Goal: Task Accomplishment & Management: Complete application form

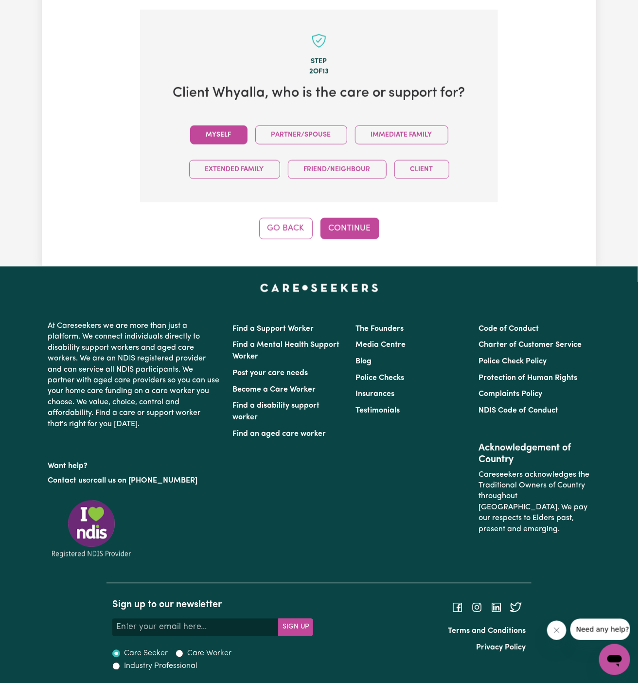
click at [224, 137] on button "Myself" at bounding box center [218, 134] width 57 height 19
click at [337, 222] on button "Continue" at bounding box center [349, 228] width 59 height 21
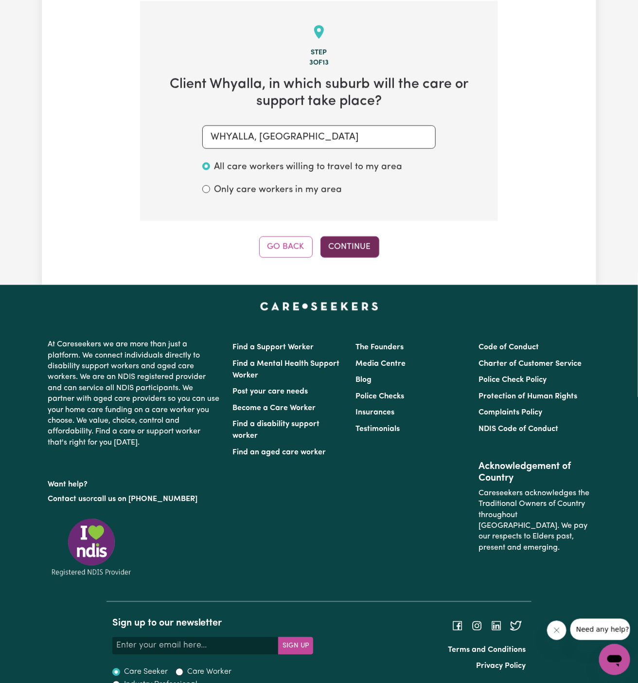
click at [367, 243] on button "Continue" at bounding box center [349, 246] width 59 height 21
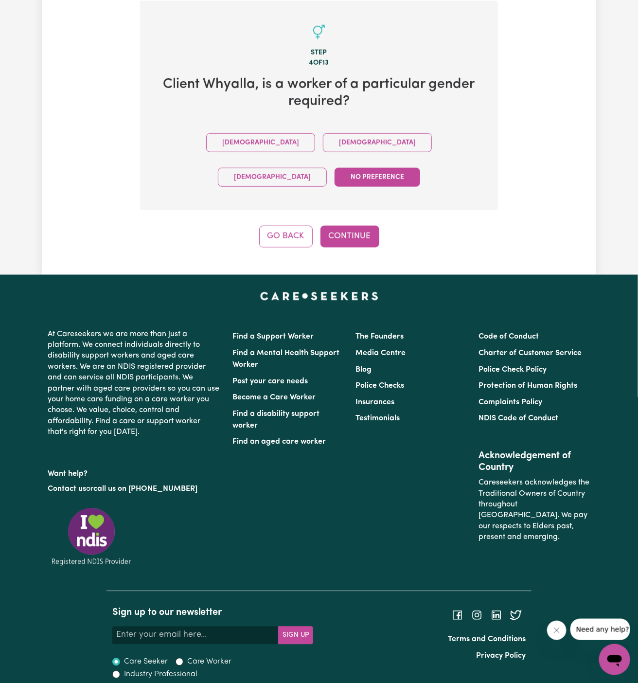
scroll to position [318, 0]
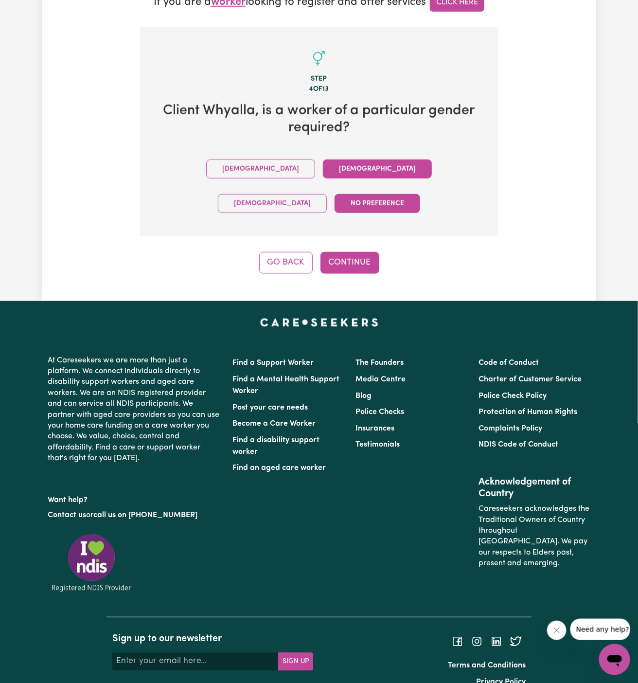
click at [323, 167] on button "Female" at bounding box center [377, 168] width 109 height 19
click at [356, 252] on button "Continue" at bounding box center [349, 262] width 59 height 21
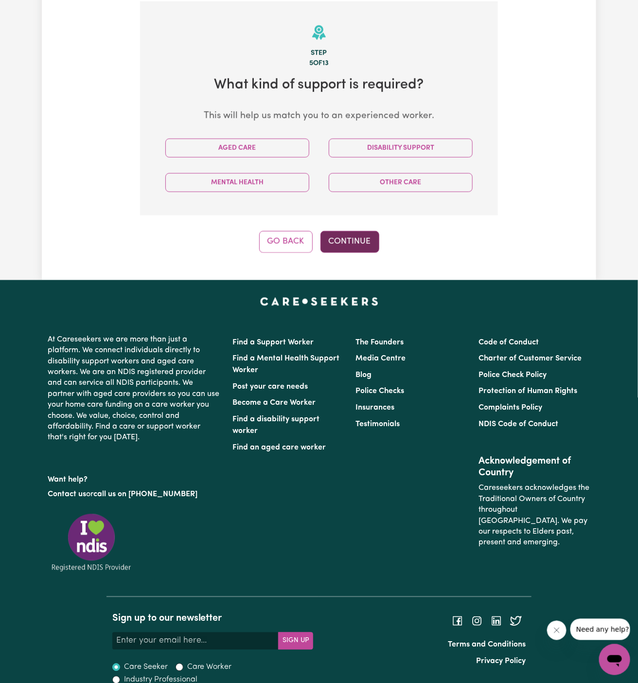
scroll to position [345, 0]
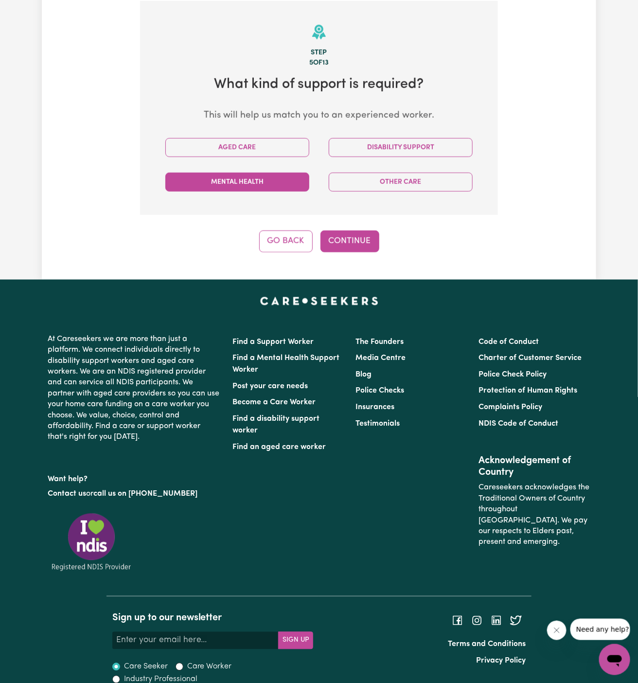
click at [294, 185] on button "Mental Health" at bounding box center [237, 182] width 144 height 19
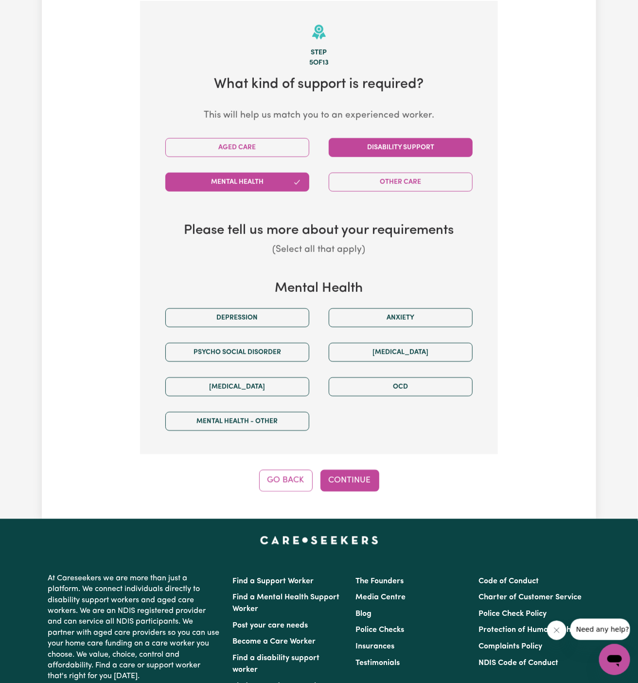
click at [387, 148] on button "Disability Support" at bounding box center [401, 147] width 144 height 19
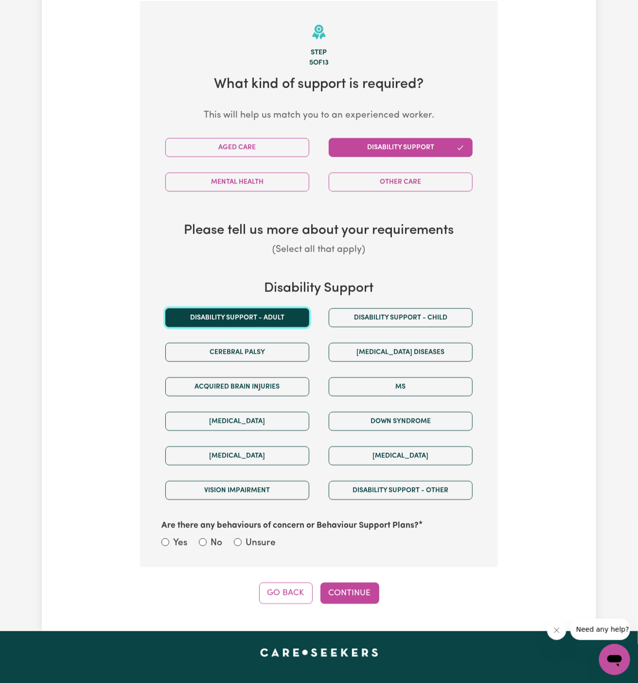
click at [288, 319] on button "Disability support - Adult" at bounding box center [237, 317] width 144 height 19
click at [261, 537] on label "Unsure" at bounding box center [261, 543] width 30 height 14
click at [242, 538] on input "Unsure" at bounding box center [238, 542] width 8 height 8
radio input "true"
click at [329, 588] on button "Continue" at bounding box center [349, 592] width 59 height 21
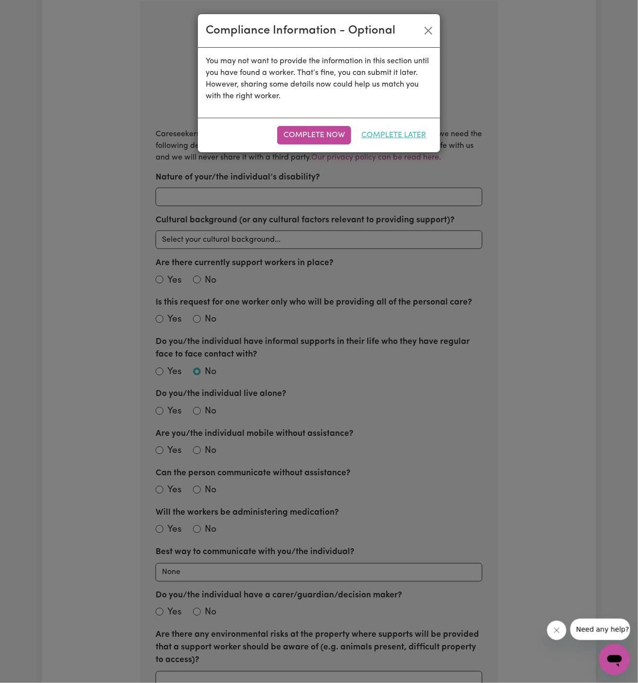
click at [406, 137] on button "Complete Later" at bounding box center [393, 135] width 77 height 18
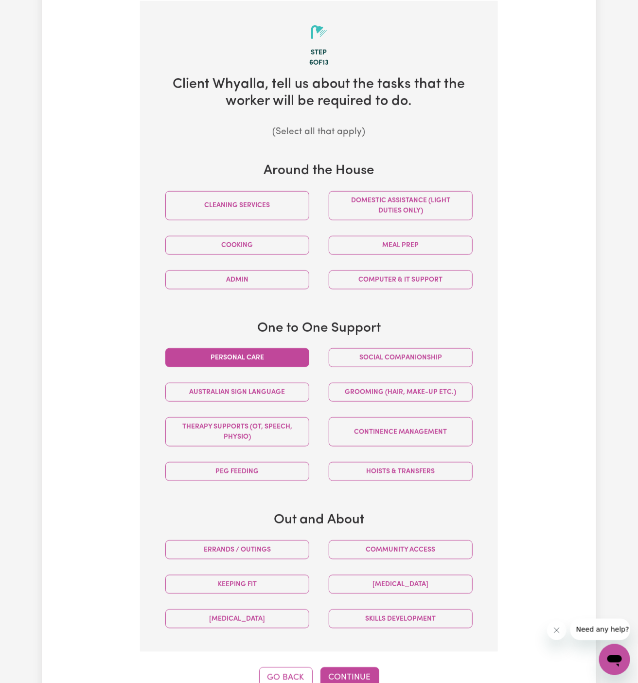
click at [290, 359] on button "Personal care" at bounding box center [237, 357] width 144 height 19
click at [376, 359] on button "Social companionship" at bounding box center [401, 357] width 144 height 19
click at [353, 672] on button "Continue" at bounding box center [349, 677] width 59 height 21
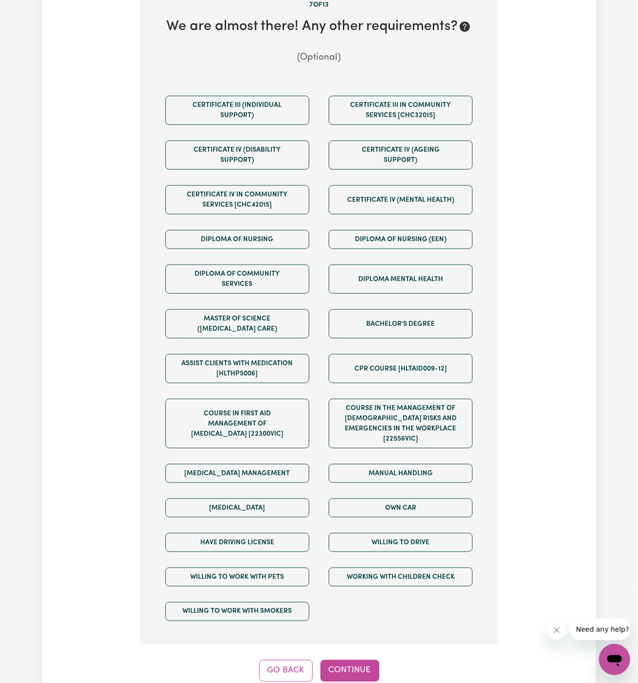
scroll to position [490, 0]
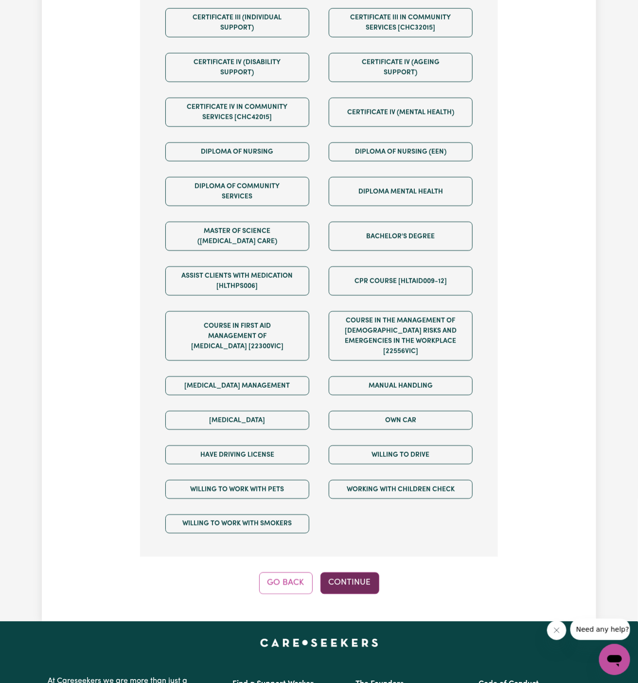
click at [357, 572] on button "Continue" at bounding box center [349, 582] width 59 height 21
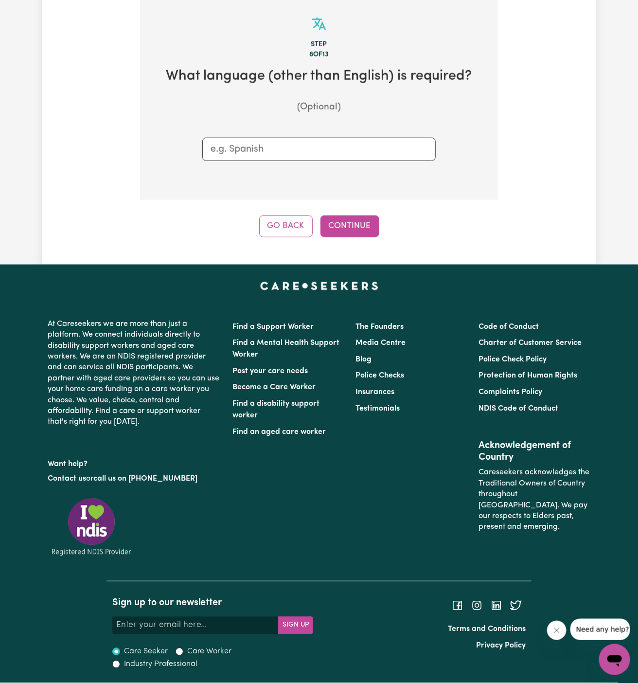
scroll to position [345, 0]
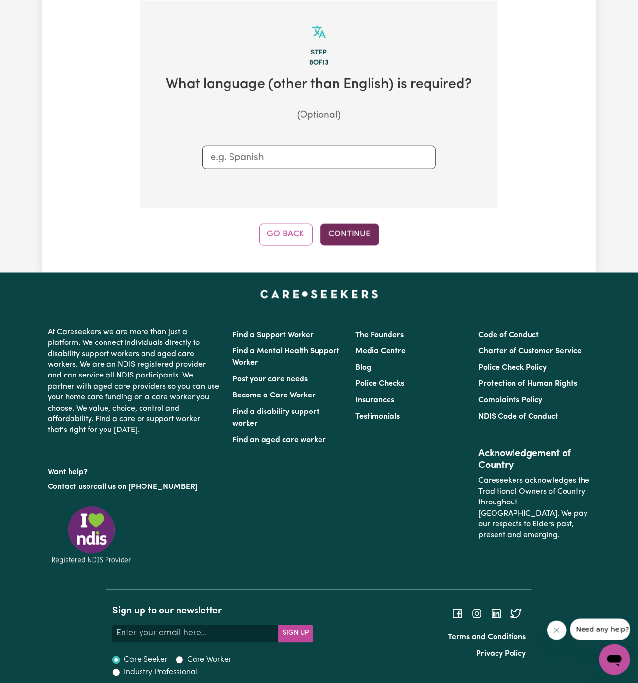
click at [350, 241] on button "Continue" at bounding box center [349, 234] width 59 height 21
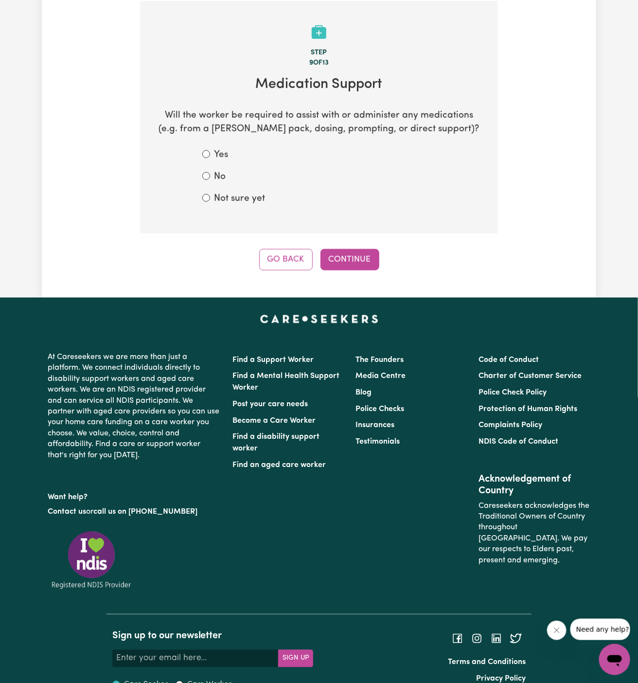
click at [238, 189] on form "Yes No Not sure yet" at bounding box center [318, 176] width 233 height 57
click at [252, 197] on label "Not sure yet" at bounding box center [239, 199] width 51 height 14
click at [210, 197] on input "Not sure yet" at bounding box center [206, 198] width 8 height 8
radio input "true"
click at [348, 251] on button "Continue" at bounding box center [349, 259] width 59 height 21
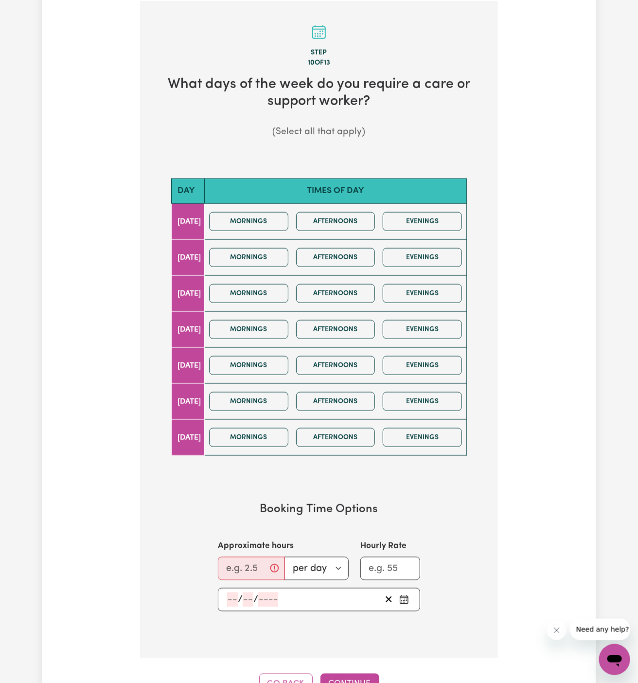
click at [251, 237] on div "Mornings Afternoons Evenings" at bounding box center [335, 221] width 261 height 35
click at [268, 223] on button "Mornings" at bounding box center [248, 221] width 79 height 19
click at [268, 248] on button "Mornings" at bounding box center [248, 257] width 79 height 19
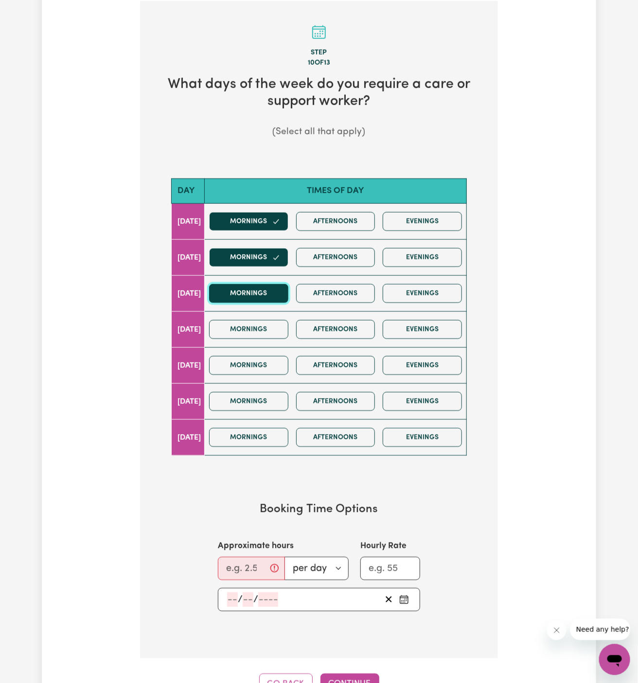
click at [268, 291] on button "Mornings" at bounding box center [248, 293] width 79 height 19
click at [274, 324] on button "Mornings" at bounding box center [248, 329] width 79 height 19
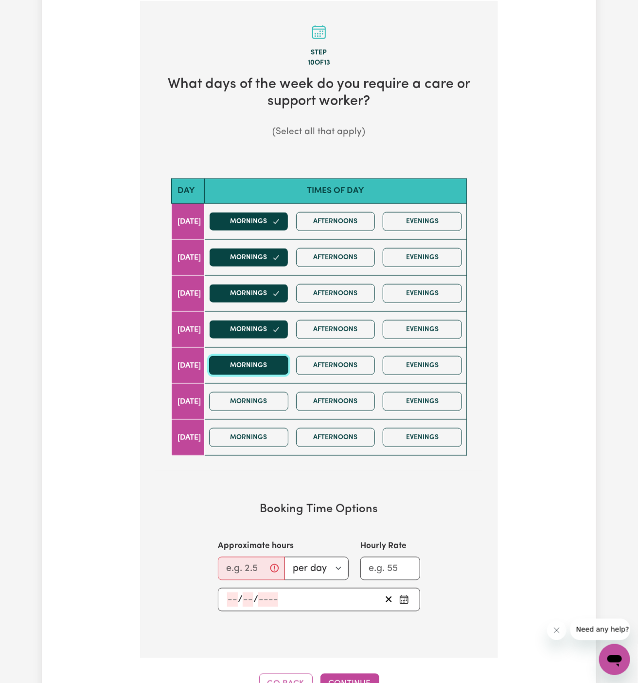
click at [274, 366] on button "Mornings" at bounding box center [248, 365] width 79 height 19
click at [279, 394] on button "Mornings" at bounding box center [248, 401] width 79 height 19
click at [279, 423] on div "Mornings Afternoons Evenings" at bounding box center [335, 437] width 261 height 35
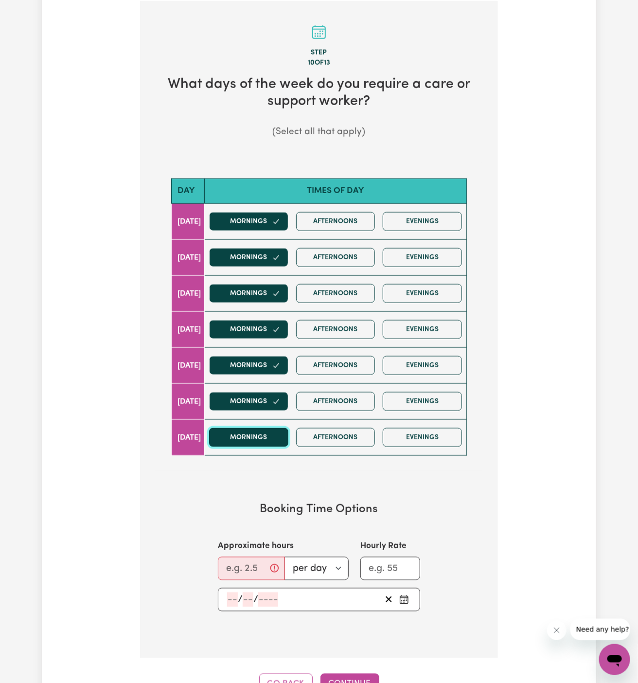
click at [288, 438] on button "Mornings" at bounding box center [248, 437] width 79 height 19
click at [366, 218] on button "Afternoons" at bounding box center [335, 221] width 79 height 19
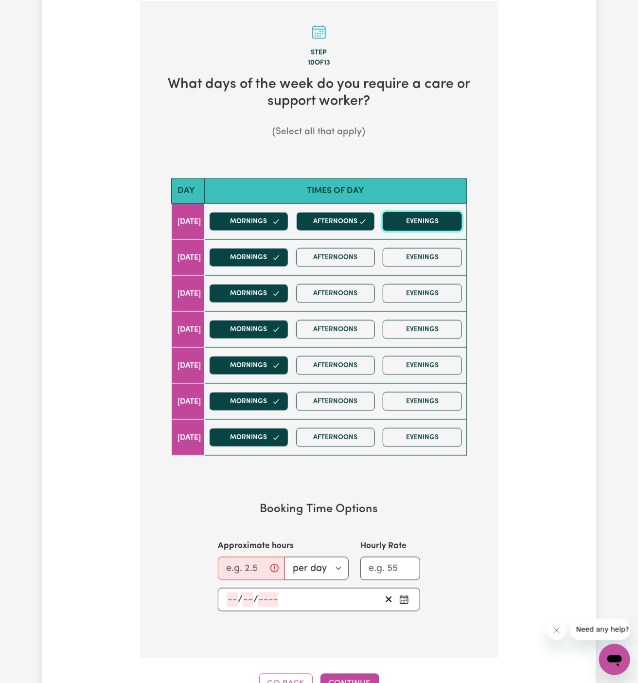
click at [400, 218] on button "Evenings" at bounding box center [422, 221] width 79 height 19
click at [358, 250] on button "Afternoons" at bounding box center [335, 257] width 79 height 19
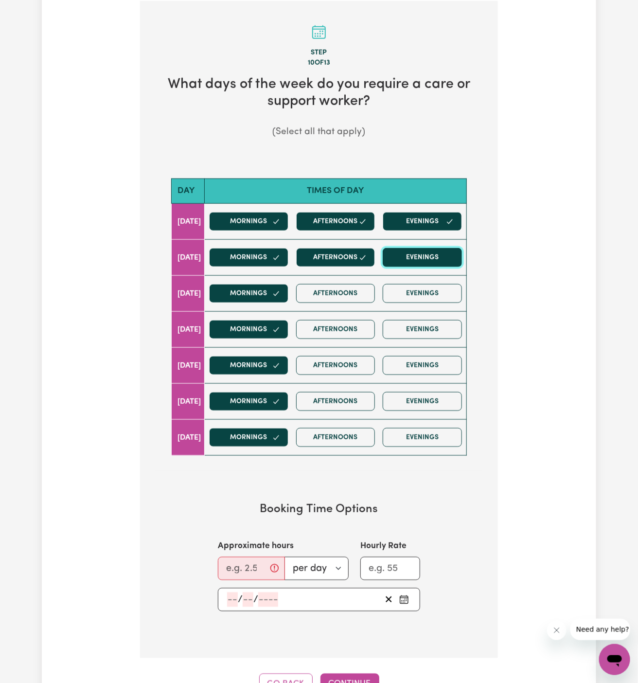
click at [403, 250] on button "Evenings" at bounding box center [422, 257] width 79 height 19
click at [356, 299] on button "Afternoons" at bounding box center [335, 293] width 79 height 19
click at [409, 301] on div "Mornings Afternoons Evenings" at bounding box center [335, 293] width 261 height 35
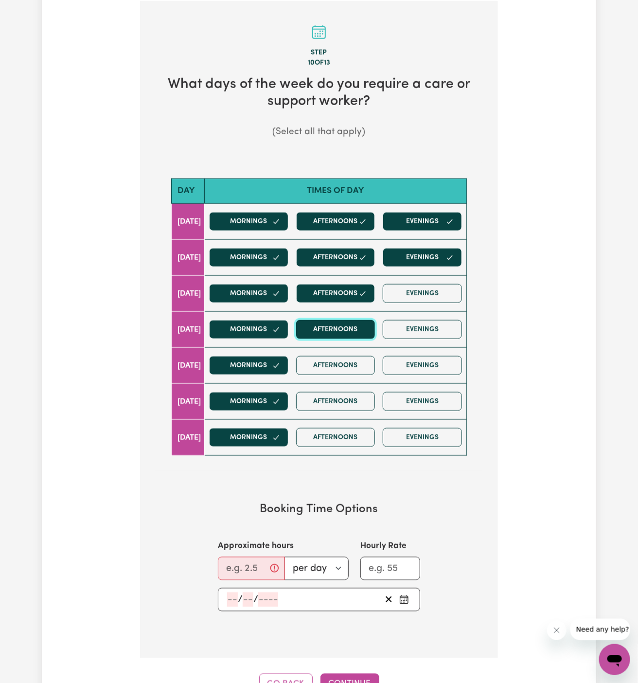
click at [352, 331] on button "Afternoons" at bounding box center [335, 329] width 79 height 19
click at [416, 332] on button "Evenings" at bounding box center [422, 329] width 79 height 19
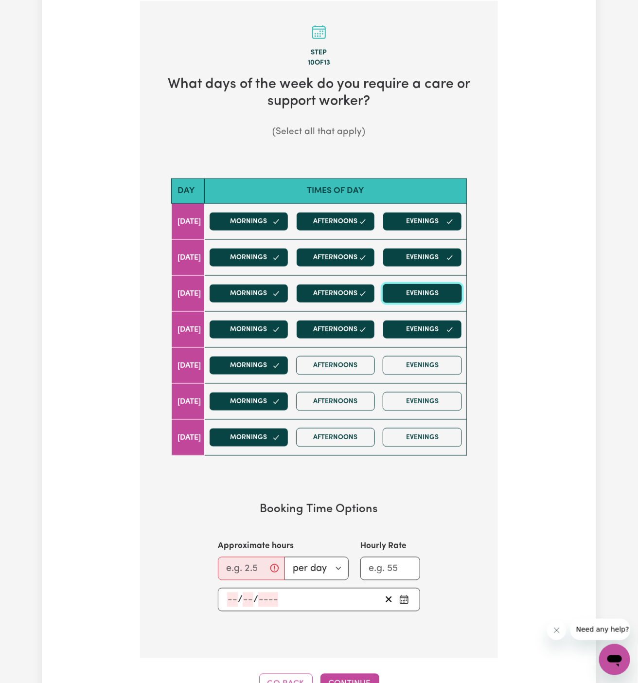
click at [419, 290] on button "Evenings" at bounding box center [422, 293] width 79 height 19
click at [371, 356] on button "Afternoons" at bounding box center [335, 365] width 79 height 19
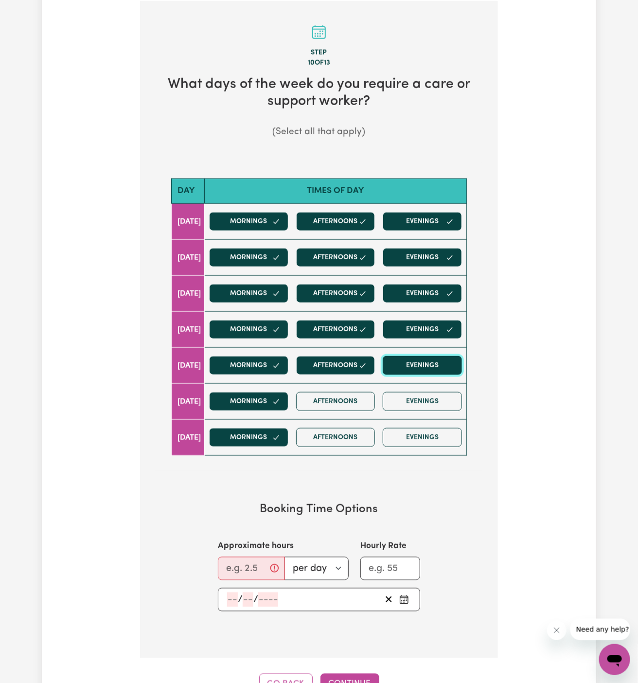
click at [418, 363] on button "Evenings" at bounding box center [422, 365] width 79 height 19
click at [345, 405] on button "Afternoons" at bounding box center [335, 401] width 79 height 19
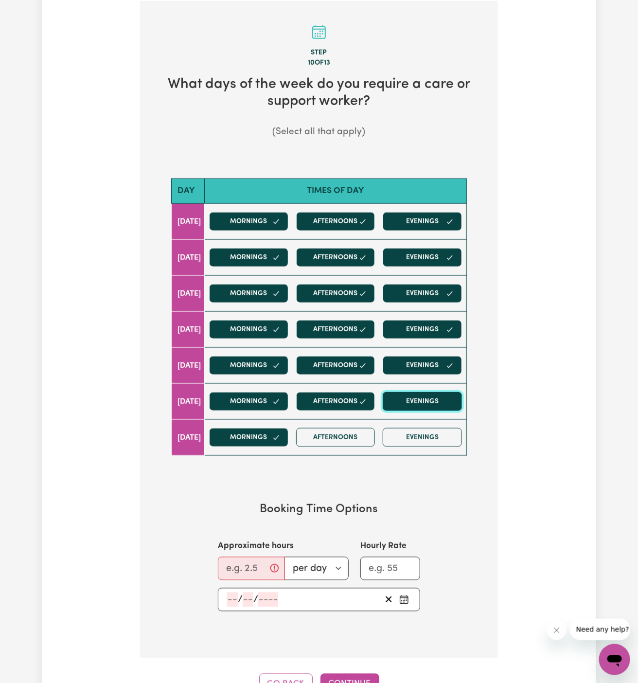
click at [413, 405] on button "Evenings" at bounding box center [422, 401] width 79 height 19
click at [358, 433] on button "Afternoons" at bounding box center [335, 437] width 79 height 19
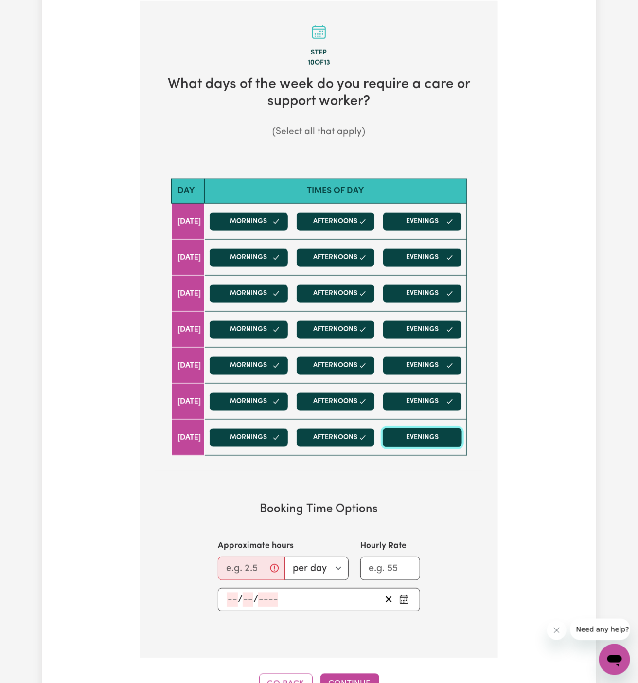
click at [427, 433] on button "Evenings" at bounding box center [422, 437] width 79 height 19
click at [238, 558] on input "Approximate hours" at bounding box center [251, 568] width 67 height 23
type input "5"
click at [233, 593] on input "number" at bounding box center [232, 599] width 11 height 15
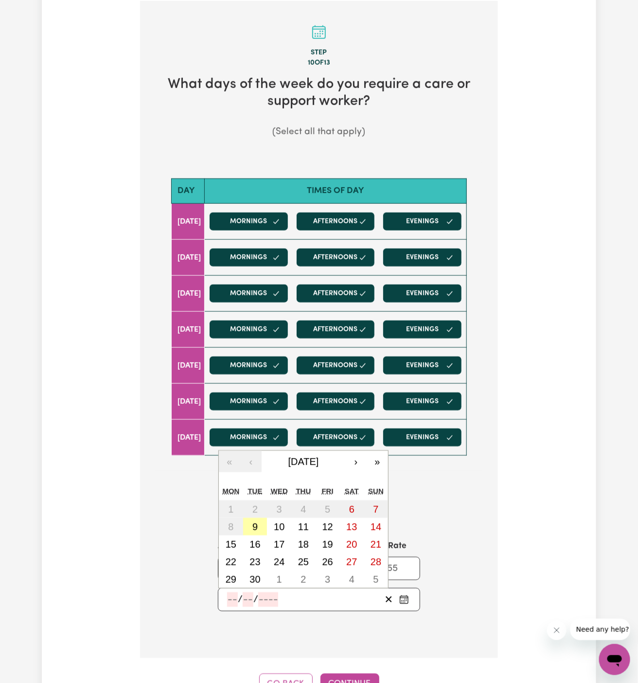
click at [261, 518] on button "9" at bounding box center [255, 527] width 24 height 18
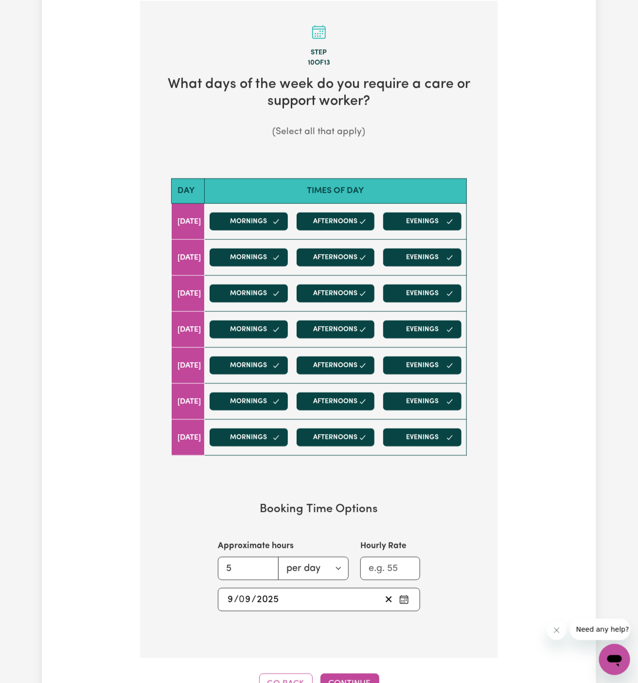
type input "2025-09-09"
type input "9"
type input "2025"
click at [352, 673] on button "Continue" at bounding box center [349, 683] width 59 height 21
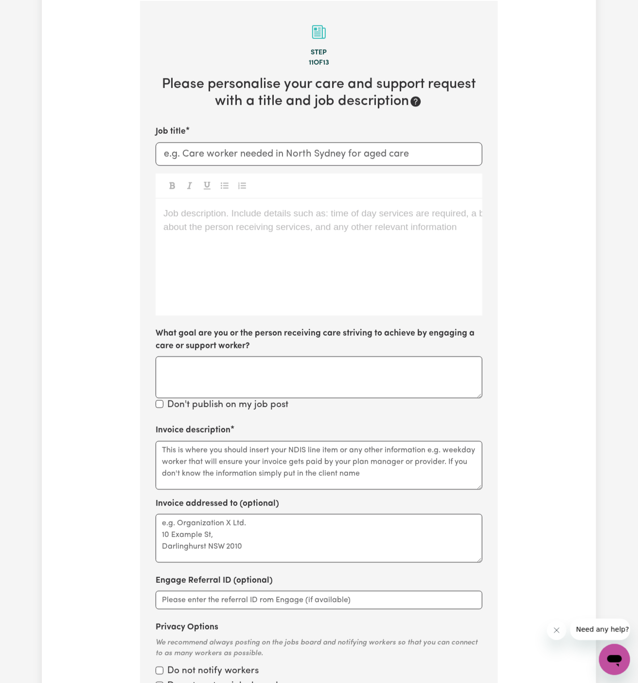
click at [167, 243] on div "Job description. Include details such as: time of day services are required, a …" at bounding box center [319, 257] width 327 height 117
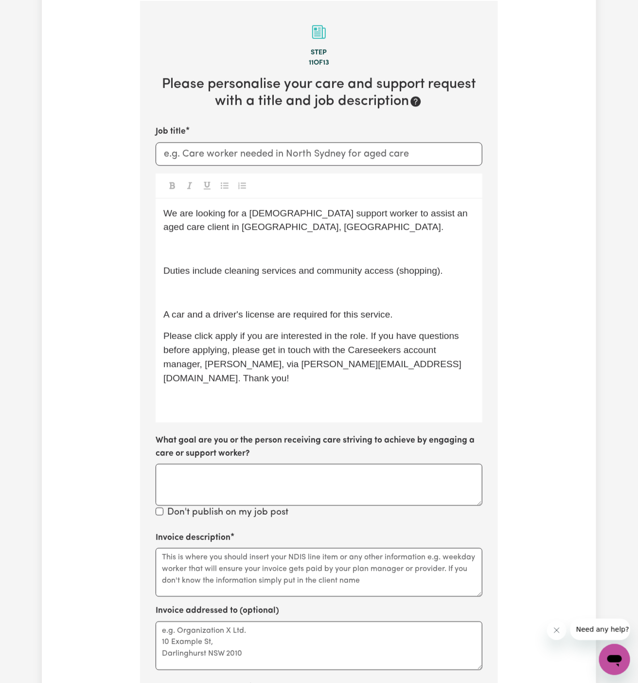
click at [213, 312] on span "A car and a driver's license are required for this service." at bounding box center [277, 314] width 229 height 10
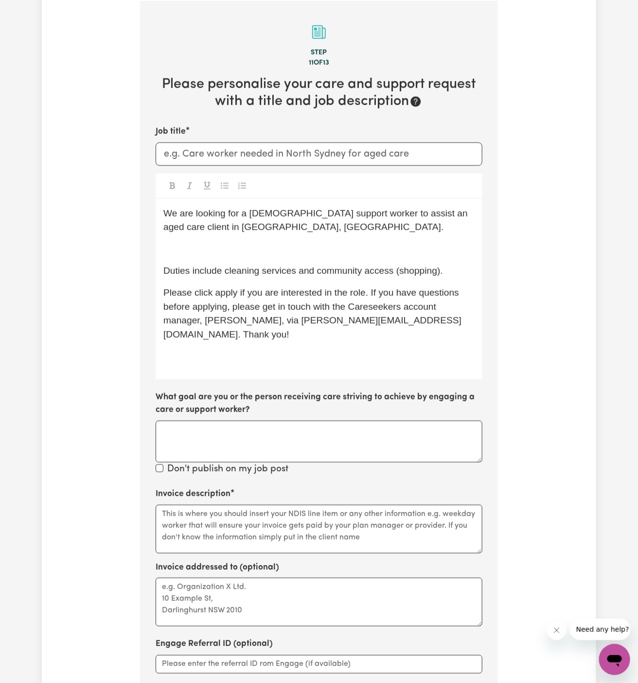
click at [275, 305] on span "Please click apply if you are interested in the role. If you have questions bef…" at bounding box center [312, 313] width 298 height 52
drag, startPoint x: 275, startPoint y: 306, endPoint x: 355, endPoint y: 300, distance: 80.0
click at [295, 302] on span "Please click apply if you are interested in the role. If you have questions bef…" at bounding box center [312, 313] width 298 height 52
click at [348, 278] on div "We are looking for a female support worker to assist an aged care client in Ear…" at bounding box center [319, 289] width 327 height 180
drag, startPoint x: 318, startPoint y: 271, endPoint x: 469, endPoint y: 268, distance: 150.3
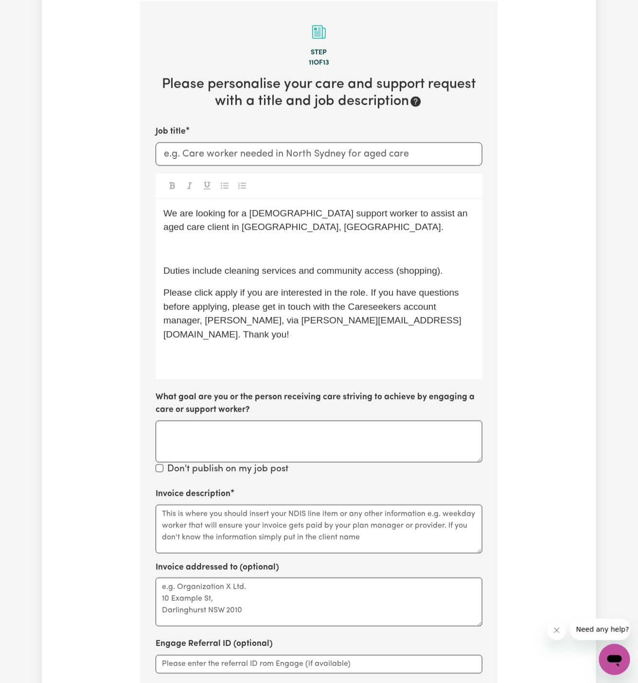
click at [469, 268] on p "Duties include cleaning services and community access (shopping)." at bounding box center [318, 271] width 311 height 14
drag, startPoint x: 469, startPoint y: 268, endPoint x: 226, endPoint y: 268, distance: 242.6
click at [226, 268] on p "Duties include cleaning services and community access (shopping)." at bounding box center [318, 271] width 311 height 14
click at [175, 270] on span "Duties include personal care and social comanionship" at bounding box center [275, 270] width 225 height 10
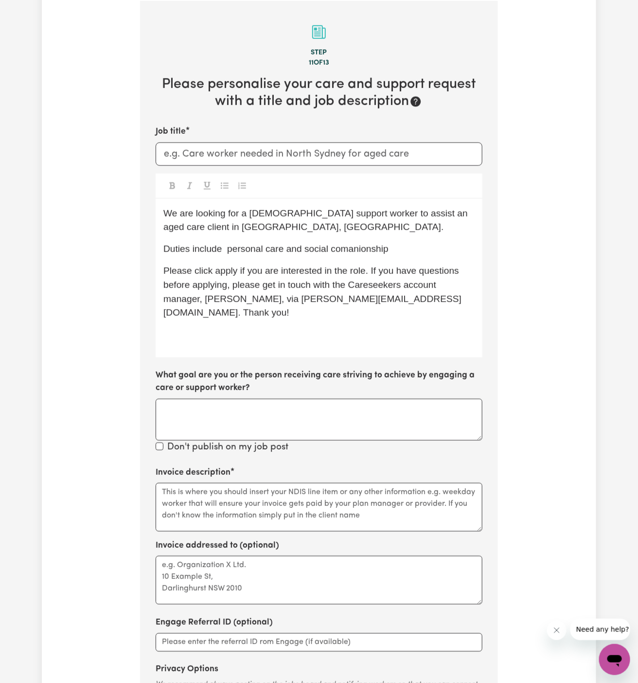
click at [294, 249] on span "Duties include personal care and social comanionship" at bounding box center [275, 249] width 225 height 10
click at [419, 217] on p "We are looking for a female support worker to assist an aged care client in Ear…" at bounding box center [318, 221] width 311 height 28
click at [437, 215] on span "We are looking for a female support worker to assist an aged care client in Ear…" at bounding box center [316, 220] width 307 height 24
click at [436, 215] on span "We are looking for a female support worker to assist an aged care client in Ear…" at bounding box center [316, 220] width 307 height 24
click at [429, 214] on span "We are looking for a female support worker to assist a client in Earlwood, NSW." at bounding box center [314, 220] width 302 height 24
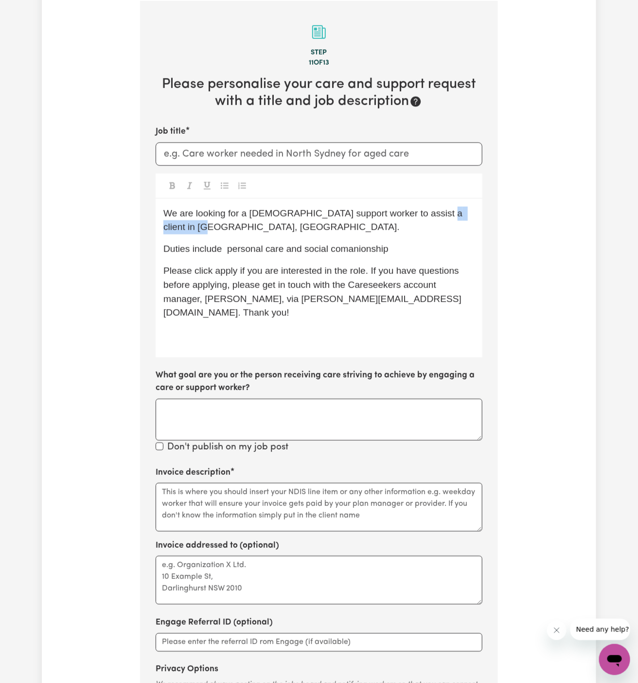
drag, startPoint x: 421, startPoint y: 215, endPoint x: 470, endPoint y: 227, distance: 50.0
click at [470, 227] on p "We are looking for a female support worker to assist a client in Earlwood, NSW." at bounding box center [318, 221] width 311 height 28
click at [330, 151] on input "Job title" at bounding box center [319, 153] width 327 height 23
paste input "Whyalla, SA"
type input "Female Support Worker Needed In Whyalla, SA"
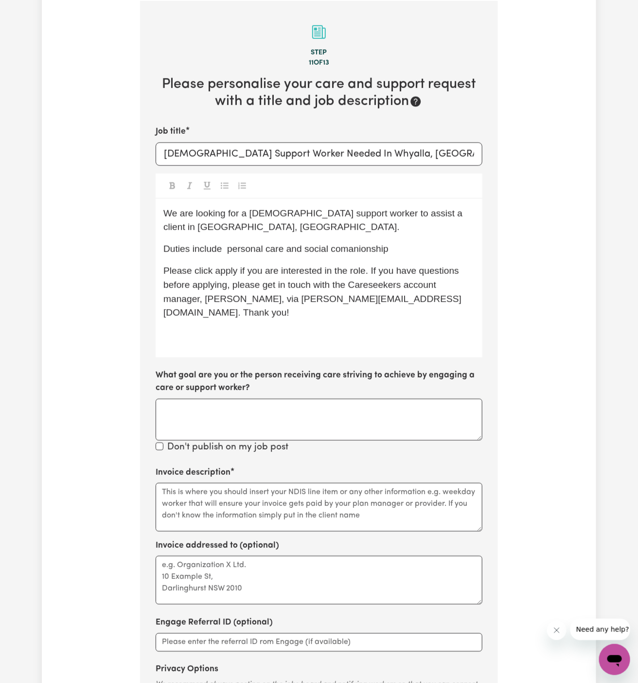
click at [336, 244] on span "Duties include personal care and social comanionship" at bounding box center [275, 249] width 225 height 10
click at [411, 245] on div "We are looking for a female support worker to assist a client in Whyalla, SA. D…" at bounding box center [319, 278] width 327 height 158
click at [421, 242] on p "Duties include personal care and social companionship" at bounding box center [318, 249] width 311 height 14
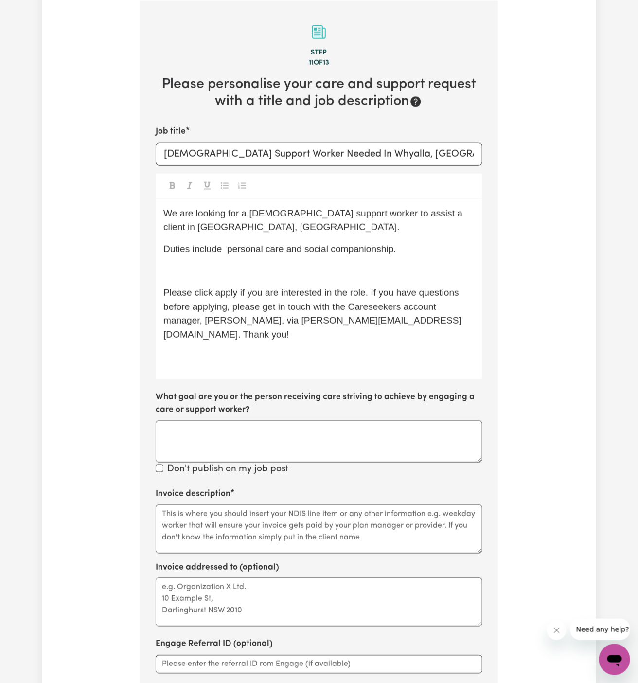
click at [238, 244] on span "Duties include personal care and social companionship." at bounding box center [279, 249] width 233 height 10
click at [278, 264] on p "﻿" at bounding box center [318, 271] width 311 height 14
click at [314, 265] on span "Shift timings will be 7 days per week it will be 2 shifts say 8-1 then 2-7 pm" at bounding box center [314, 270] width 303 height 10
click at [369, 265] on span "Shift timings will be 7 days per week, it will be 2 shifts say 8-1 then 2-7 pm" at bounding box center [316, 270] width 306 height 10
click at [402, 265] on span "Shift timings will be 7 days per week, it will be 2 shifts, say 8-1 then 2-7 pm" at bounding box center [317, 270] width 309 height 10
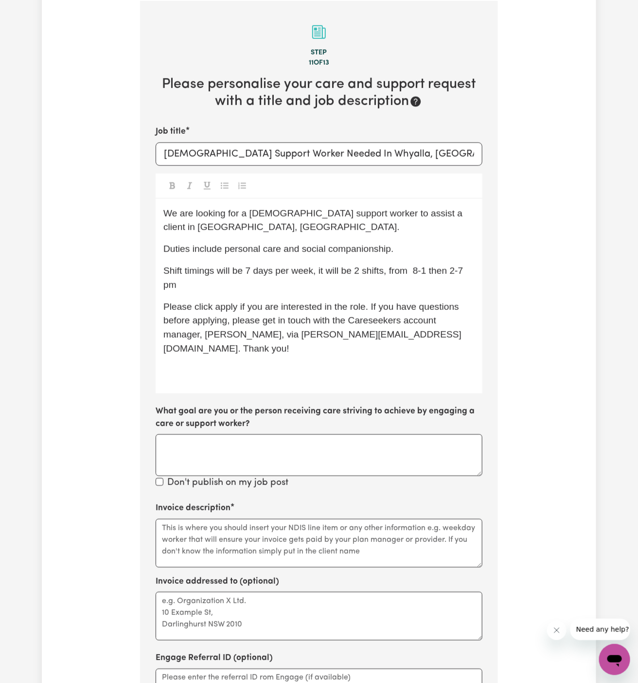
click at [417, 265] on span "Shift timings will be 7 days per week, it will be 2 shifts, from 8-1 then 2-7 pm" at bounding box center [314, 277] width 302 height 24
click at [451, 265] on span "Shift timings will be 7 days per week, it will be 2 shifts, from 8am to 1 then …" at bounding box center [319, 277] width 312 height 24
click at [417, 265] on span "Shift timings will be 7 days per week, it will be 2 shifts, from 8am to 1 pm an…" at bounding box center [316, 277] width 306 height 24
click at [346, 271] on p "Shift timings will be 7 days per week, it will be 2 shifts, from 8 am to 1 pm a…" at bounding box center [318, 278] width 311 height 28
click at [203, 271] on span "Shift timings will be 7 days per week, it will be 2 shifts, from 8 am to 1 pm a…" at bounding box center [317, 277] width 309 height 24
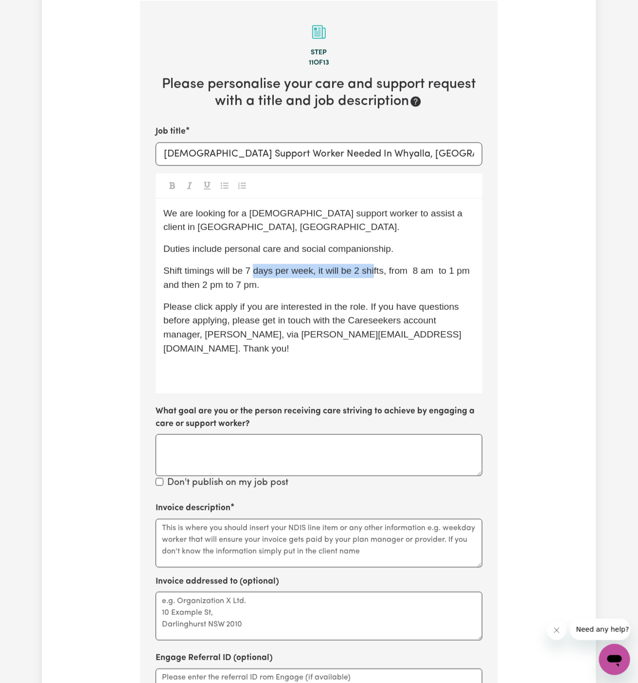
drag, startPoint x: 254, startPoint y: 258, endPoint x: 374, endPoint y: 259, distance: 120.1
click at [374, 265] on span "Shift timings will be 7 days per week, it will be 2 shifts, from 8 am to 1 pm a…" at bounding box center [317, 277] width 309 height 24
click at [376, 264] on p "Shift timings will be 7 days per week, it will be 2 shifts, from 8 am to 1 pm a…" at bounding box center [318, 278] width 311 height 28
click at [429, 265] on span "Shift timings will be 7 days per week, it will be 2 shifts: from 8 am to 1 pm a…" at bounding box center [317, 277] width 309 height 24
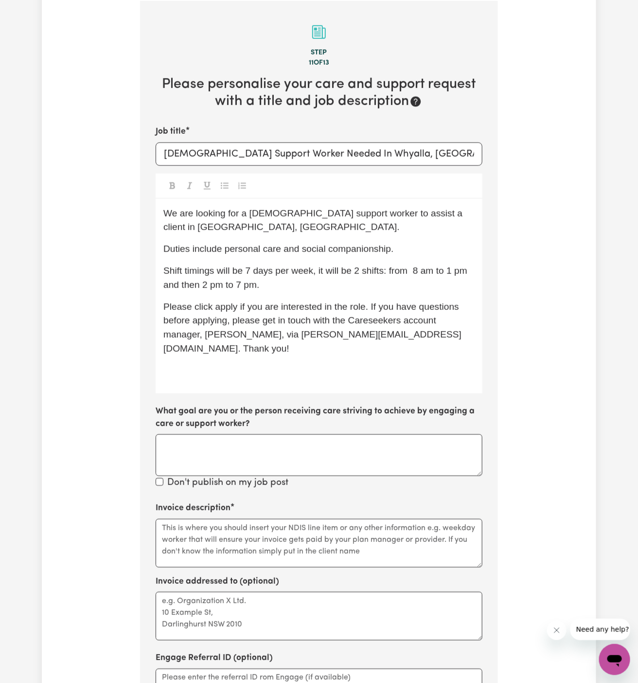
click at [205, 275] on p "Shift timings will be 7 days per week, it will be 2 shifts: from 8 am to 1 pm a…" at bounding box center [318, 278] width 311 height 28
click at [221, 300] on p "Please click apply if you are interested in the role. If you have questions bef…" at bounding box center [318, 328] width 311 height 56
click at [359, 220] on div "We are looking for a female support worker to assist a client in Whyalla, SA. D…" at bounding box center [319, 296] width 327 height 194
click at [295, 211] on span "We are looking for a female support worker to assist a client in Whyalla, SA." at bounding box center [314, 220] width 302 height 24
drag, startPoint x: 295, startPoint y: 211, endPoint x: 343, endPoint y: 212, distance: 48.1
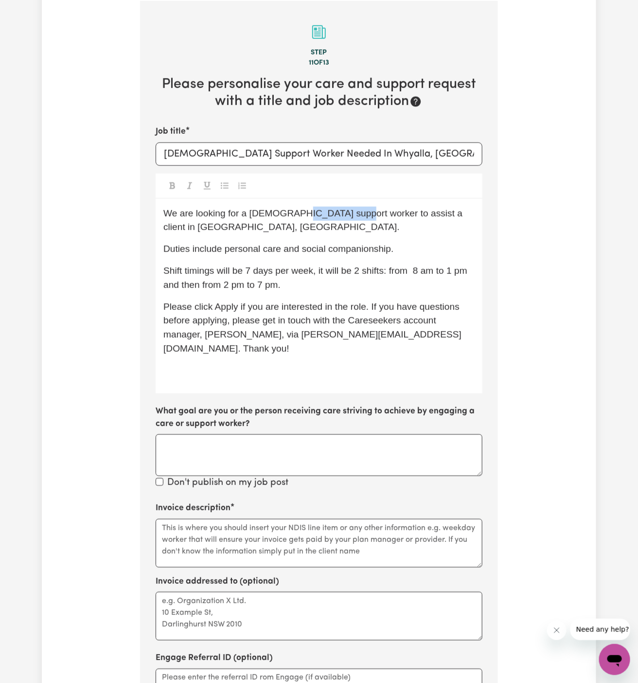
click at [343, 212] on span "We are looking for a female support worker to assist a client in Whyalla, SA." at bounding box center [314, 220] width 302 height 24
click at [352, 212] on span "We are looking for a female support worker to assist a client in Whyalla, SA." at bounding box center [314, 220] width 302 height 24
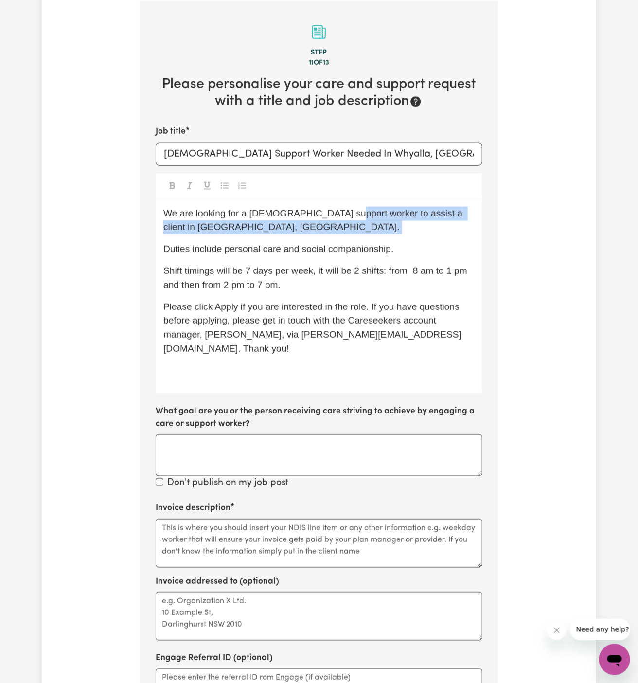
drag, startPoint x: 341, startPoint y: 212, endPoint x: 473, endPoint y: 221, distance: 131.5
click at [473, 221] on div "We are looking for a female support worker to assist a client in Whyalla, SA. D…" at bounding box center [319, 296] width 327 height 194
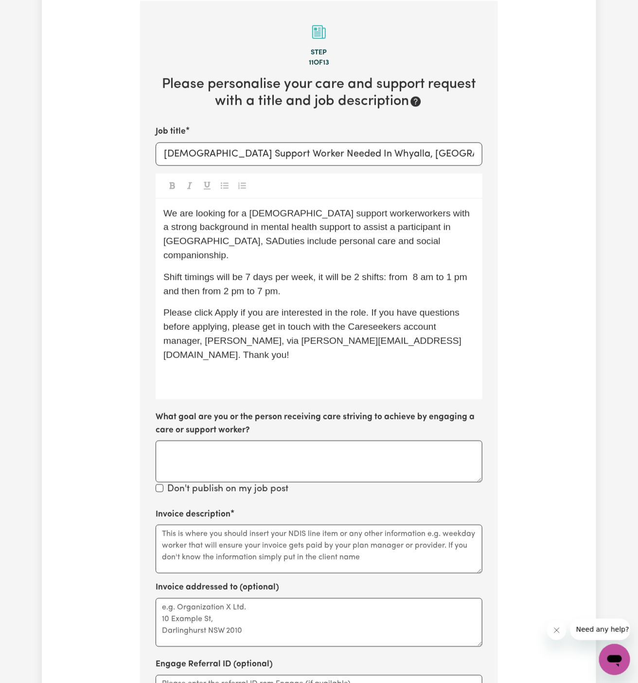
click at [341, 211] on span "We are looking for a female support workerworkers with a strong background in m…" at bounding box center [317, 234] width 309 height 52
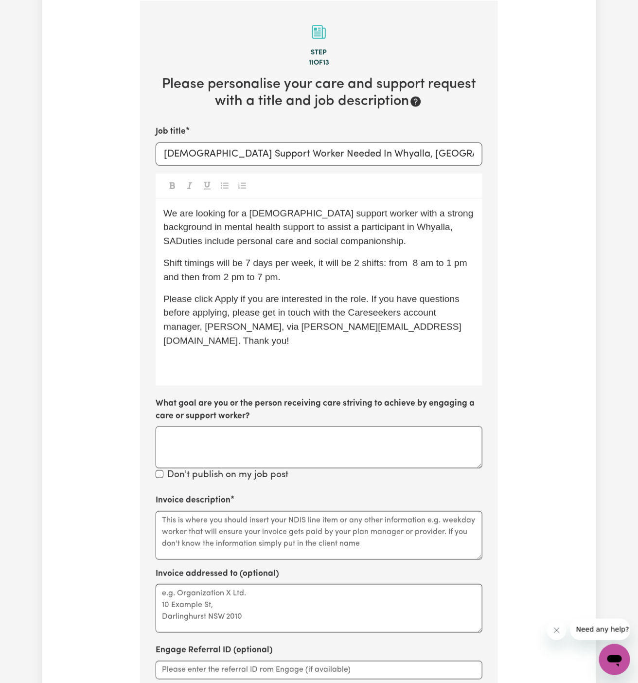
click at [249, 213] on span "We are looking for a female support worker with a strong background in mental h…" at bounding box center [319, 227] width 313 height 38
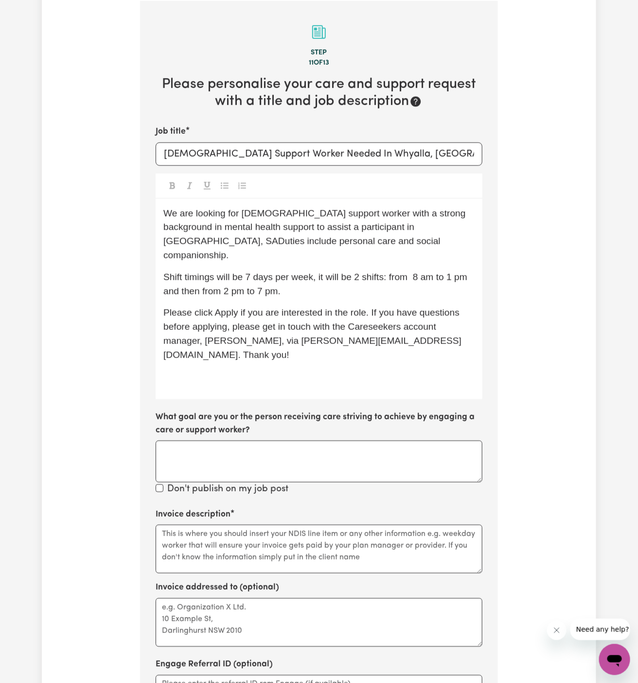
click at [335, 214] on span "We are looking for female support worker with a strong background in mental hea…" at bounding box center [315, 234] width 305 height 52
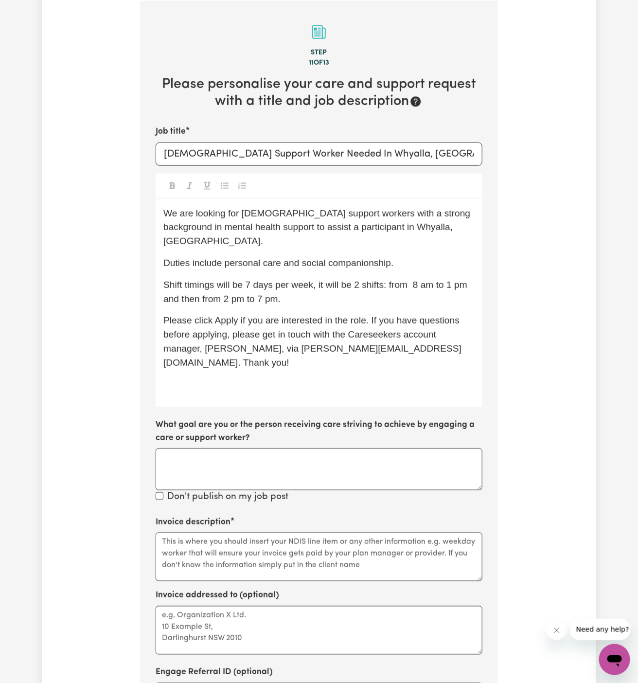
click at [227, 378] on p "﻿" at bounding box center [318, 385] width 311 height 14
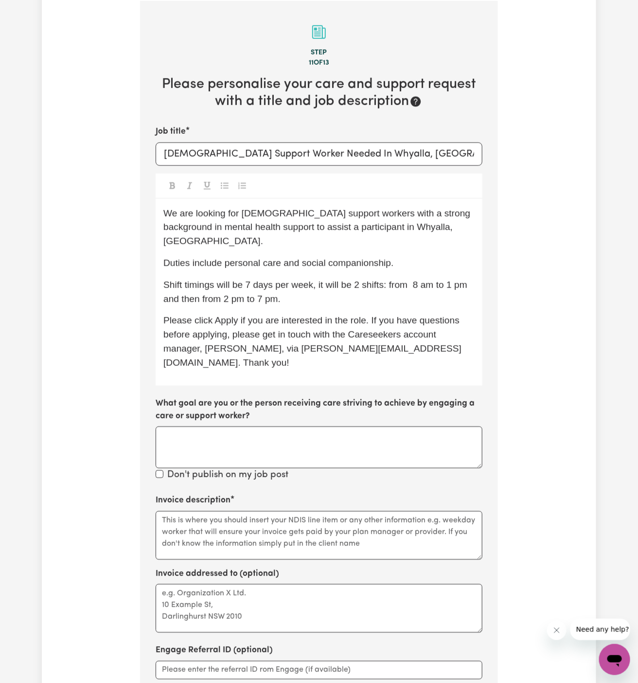
click at [429, 227] on p "We are looking for female support workers with a strong background in mental he…" at bounding box center [318, 228] width 311 height 42
click at [422, 262] on div "We are looking for female support workers with a strong background in mental he…" at bounding box center [319, 292] width 327 height 187
click at [213, 519] on textarea "Invoice description" at bounding box center [319, 535] width 327 height 49
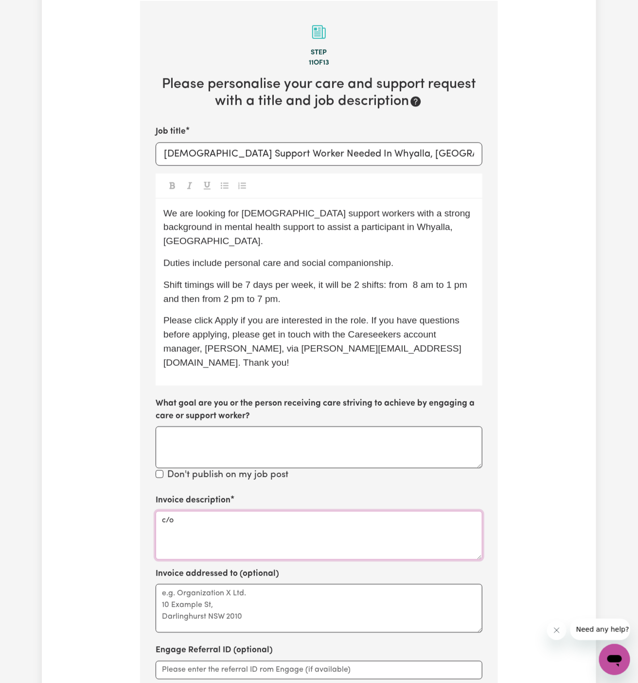
paste textarea "Nepeve Care Services"
click at [175, 511] on textarea "c/o Nepeve Care Services" at bounding box center [319, 535] width 327 height 49
type textarea "c/o Nepeve Care Services"
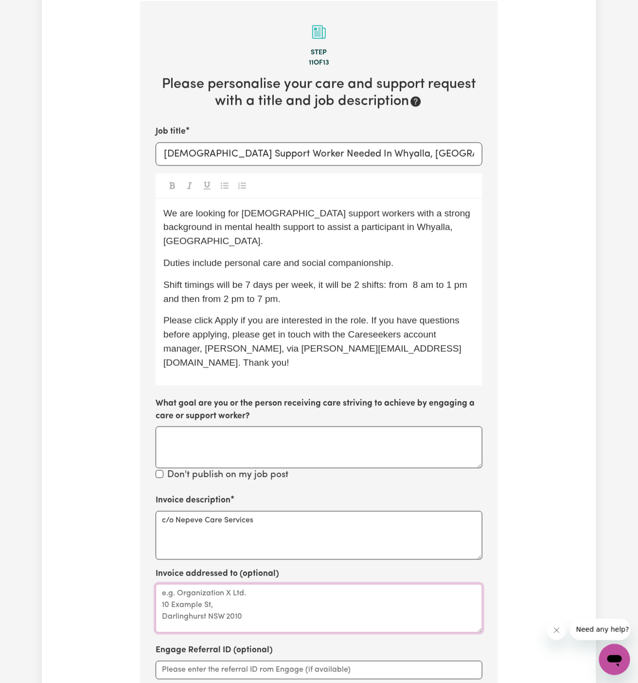
click at [212, 584] on textarea "Invoice addressed to (optional)" at bounding box center [319, 608] width 327 height 49
paste textarea "c/o Nepeve Care Services"
type textarea "c/o Nepeve Care Services"
click at [287, 397] on label "What goal are you or the person receiving care striving to achieve by engaging …" at bounding box center [319, 410] width 327 height 26
click at [287, 426] on textarea "What goal are you or the person receiving care striving to achieve by engaging …" at bounding box center [319, 447] width 327 height 42
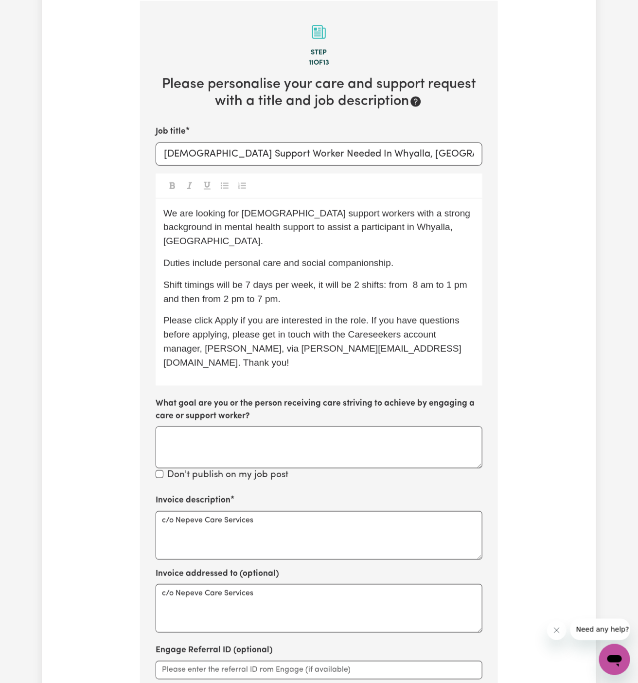
click at [298, 315] on span "Please click Apply if you are interested in the role. If you have questions bef…" at bounding box center [312, 341] width 299 height 52
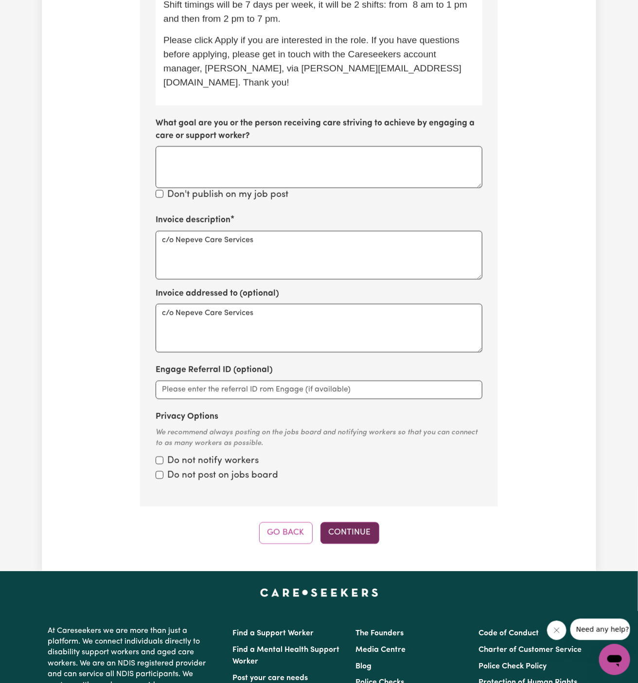
click at [353, 522] on button "Continue" at bounding box center [349, 532] width 59 height 21
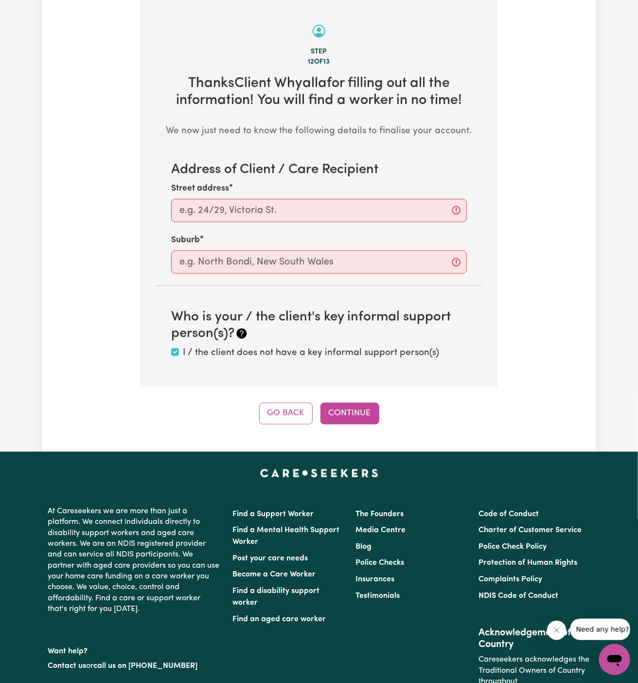
scroll to position [345, 0]
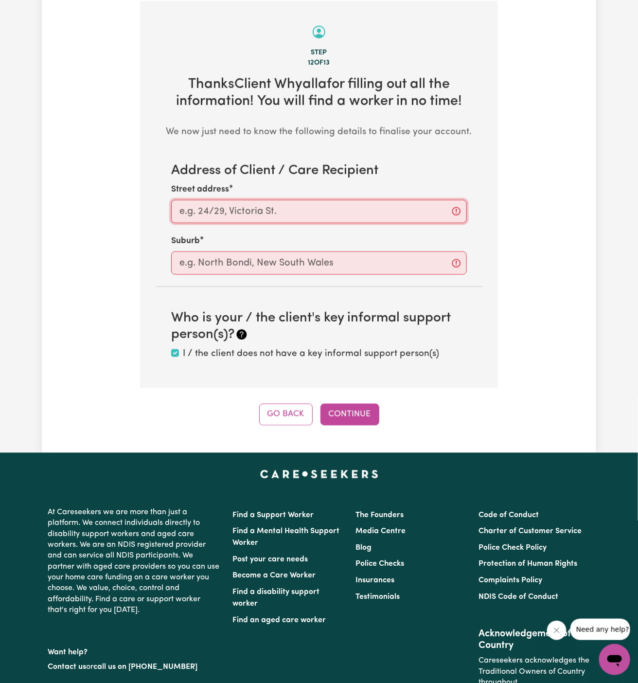
click at [321, 215] on input "Street address" at bounding box center [319, 211] width 296 height 23
paste input "Whyalla"
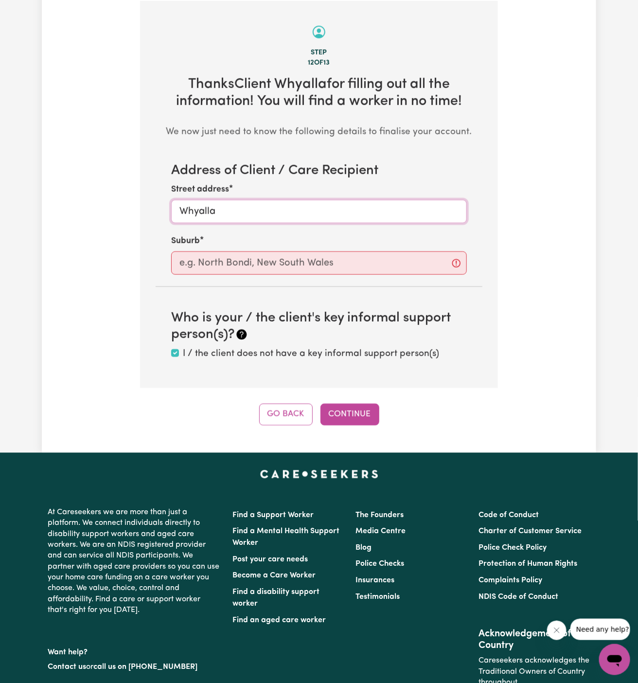
type input "Whyalla"
click at [317, 259] on input "text" at bounding box center [319, 262] width 296 height 23
paste input "Whyalla"
type input "Whyalla"
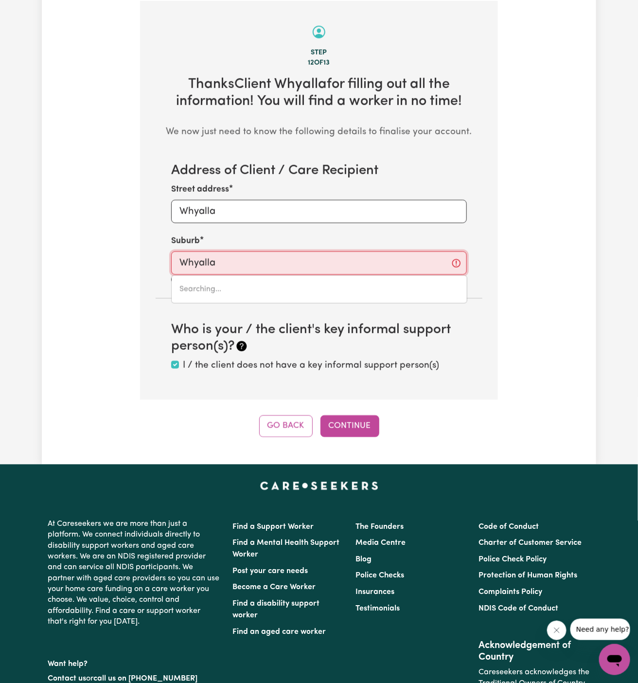
type input "Whyalla, South Australia, 5600"
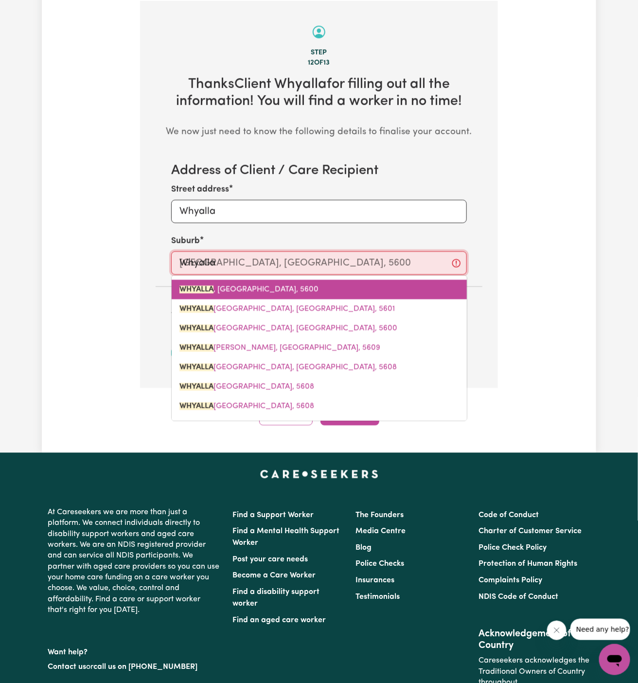
click at [312, 288] on link "WHYALLA , South Australia, 5600" at bounding box center [319, 289] width 295 height 19
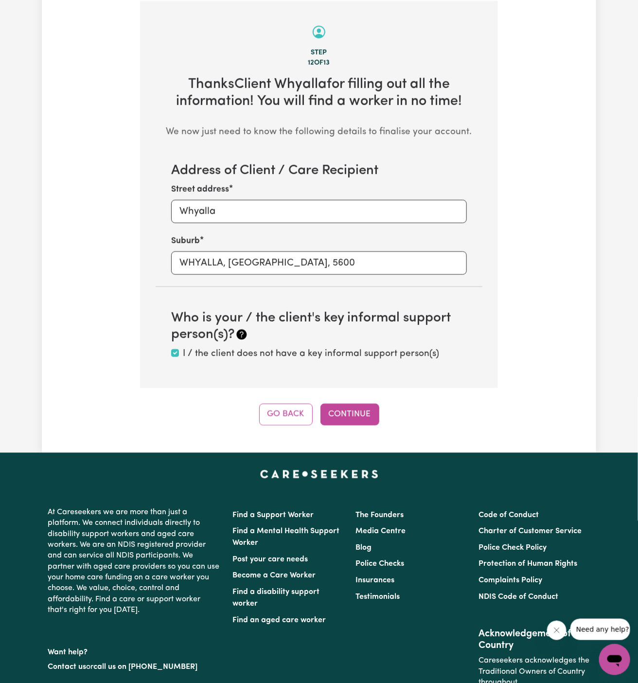
click at [337, 402] on div "Step 12 of 13 Thanks Client Whyalla for filling out all the information! You wi…" at bounding box center [319, 213] width 358 height 424
click at [351, 410] on button "Continue" at bounding box center [349, 414] width 59 height 21
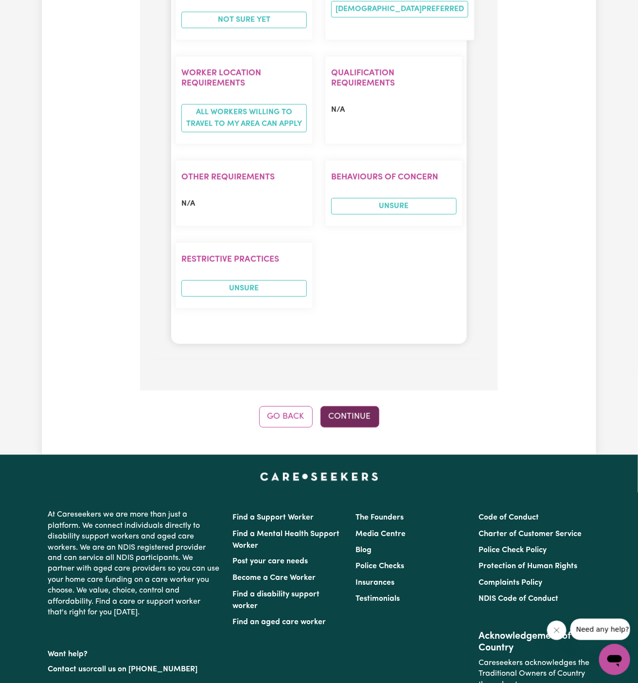
click at [358, 406] on button "Continue" at bounding box center [349, 416] width 59 height 21
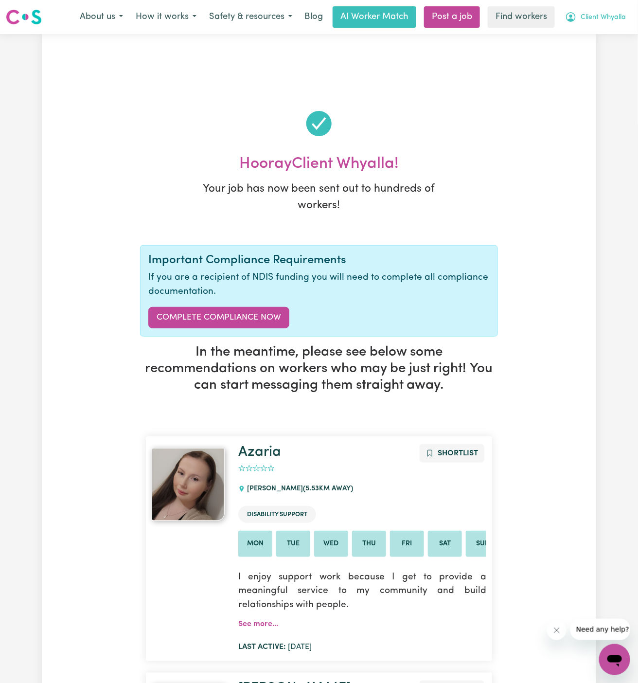
click at [602, 12] on span "Client Whyalla" at bounding box center [603, 17] width 45 height 11
click at [598, 35] on link "My Dashboard" at bounding box center [593, 38] width 77 height 18
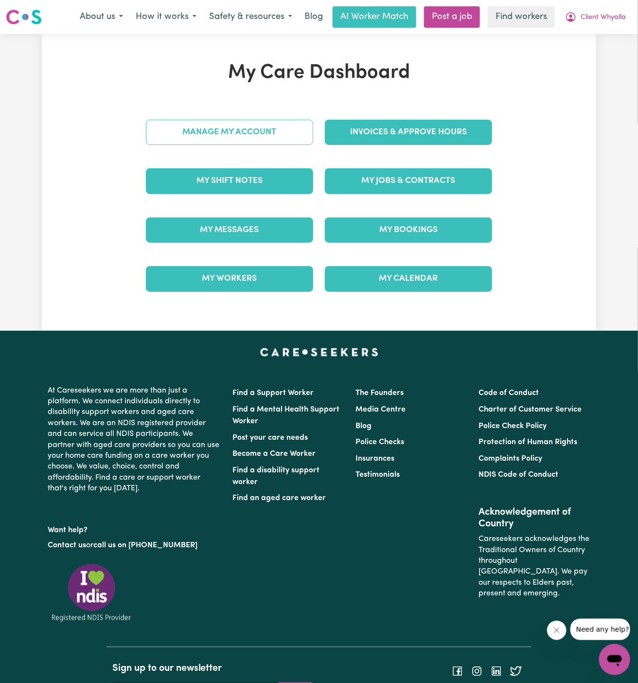
click at [273, 130] on link "Manage My Account" at bounding box center [229, 132] width 167 height 25
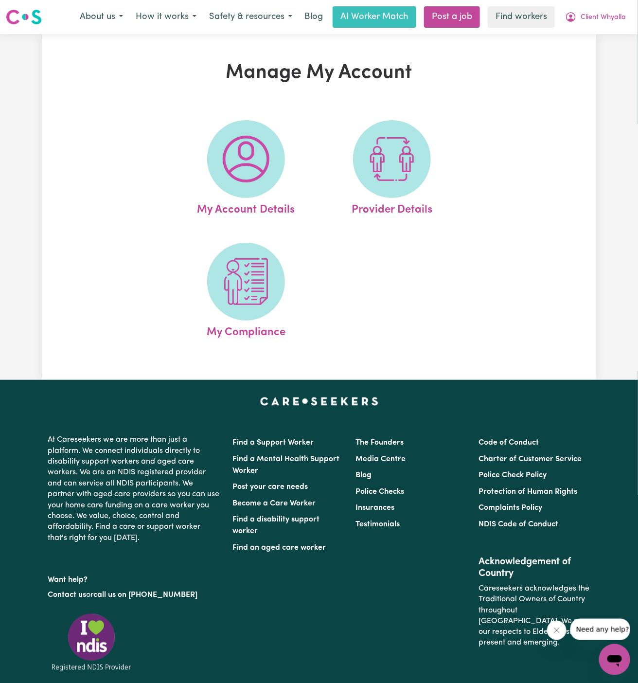
click at [273, 130] on link "My Account Details" at bounding box center [246, 169] width 140 height 98
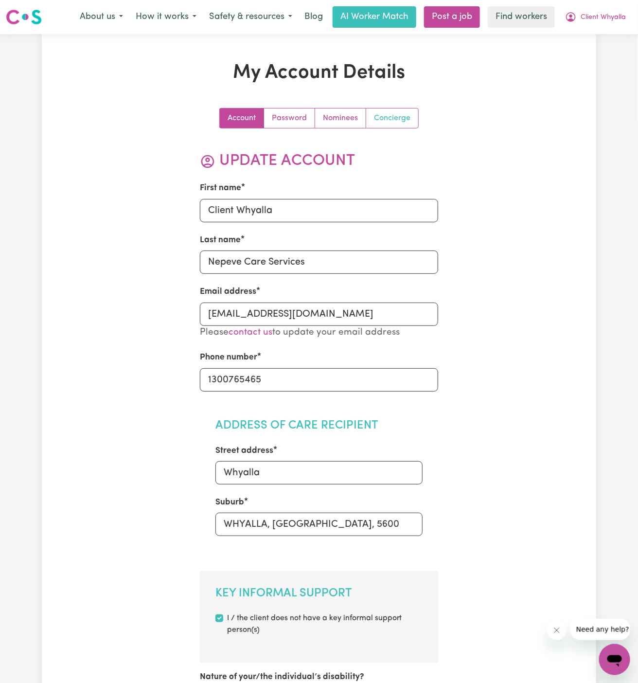
click at [388, 111] on link "Concierge" at bounding box center [392, 117] width 52 height 19
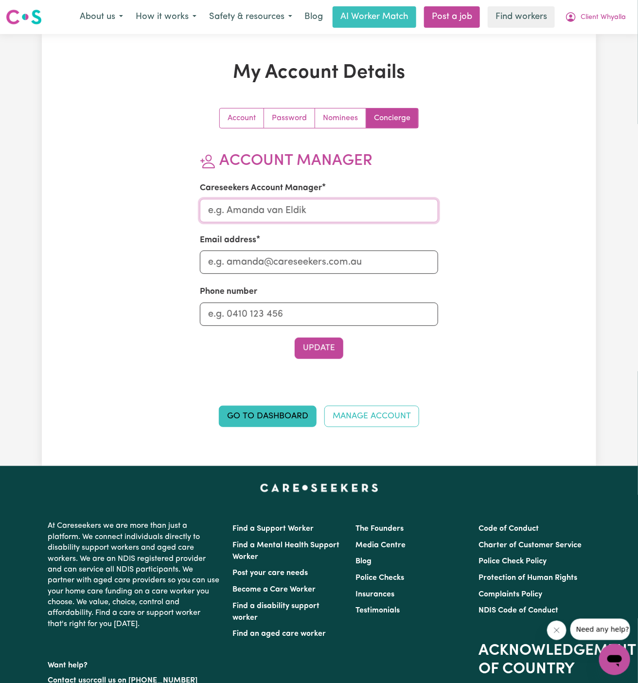
click at [317, 211] on input "Careseekers Account Manager" at bounding box center [319, 210] width 239 height 23
type input "Annie"
click at [318, 258] on input "Email address" at bounding box center [319, 261] width 239 height 23
click at [276, 263] on input "Email address" at bounding box center [319, 261] width 239 height 23
type input "annie@careseekers.com.au"
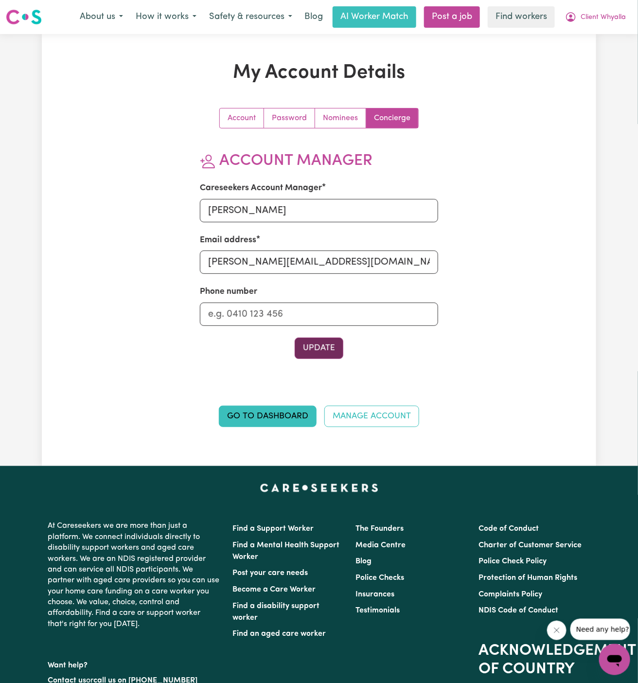
click at [322, 338] on button "Update" at bounding box center [319, 347] width 49 height 21
click at [319, 309] on input "Phone number" at bounding box center [319, 313] width 239 height 23
type input "1300765465"
click at [327, 349] on button "Update" at bounding box center [319, 347] width 49 height 21
click at [611, 21] on span "Client Whyalla" at bounding box center [603, 17] width 45 height 11
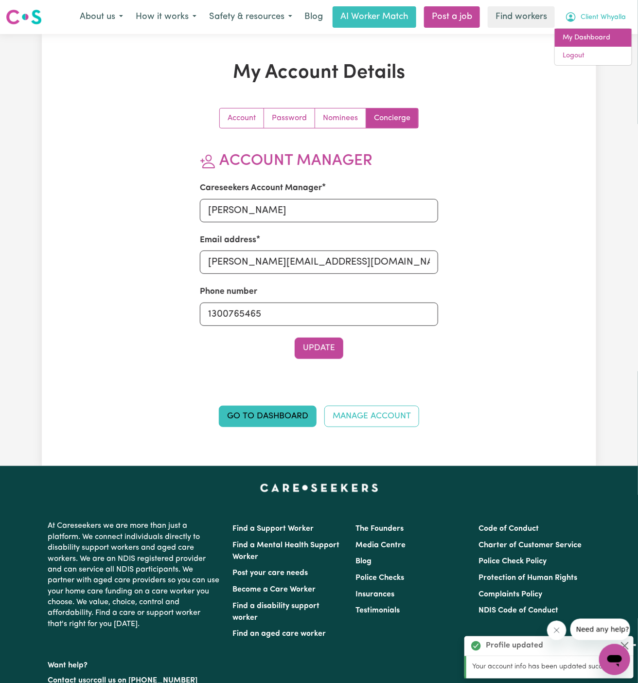
click at [606, 34] on link "My Dashboard" at bounding box center [593, 38] width 77 height 18
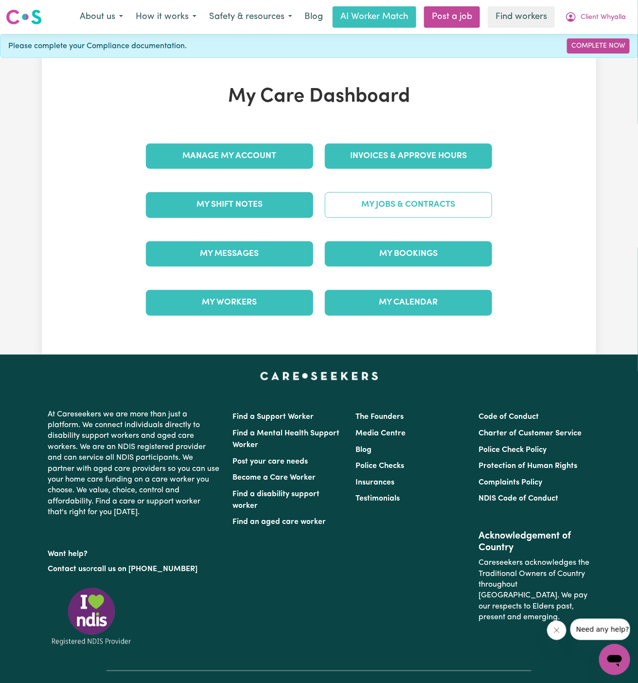
click at [467, 194] on link "My Jobs & Contracts" at bounding box center [408, 204] width 167 height 25
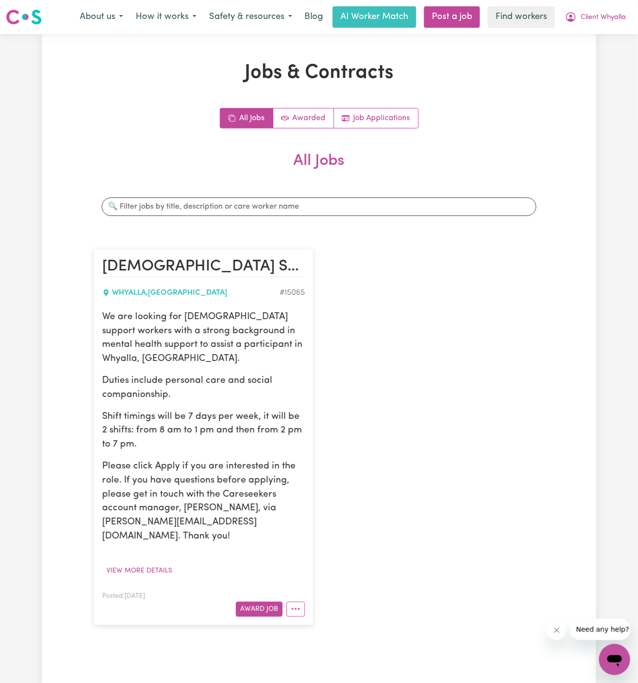
click at [261, 313] on p "We are looking for female support workers with a strong background in mental he…" at bounding box center [203, 338] width 203 height 56
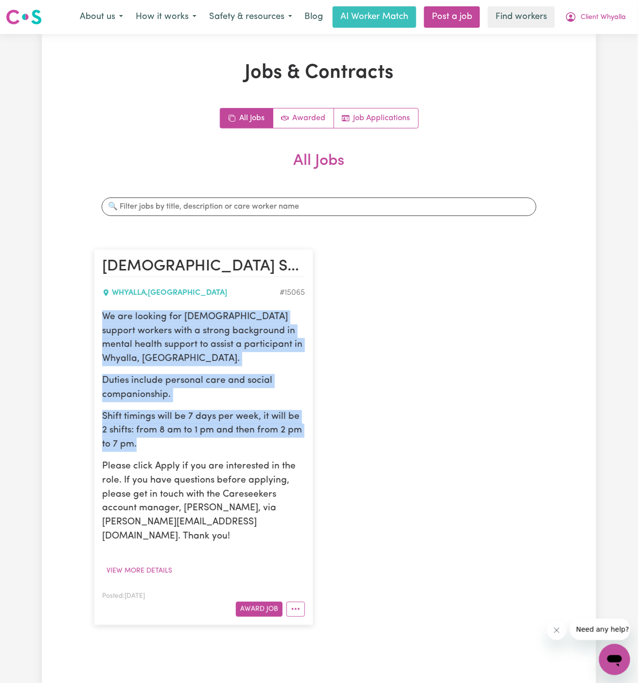
drag, startPoint x: 102, startPoint y: 315, endPoint x: 184, endPoint y: 427, distance: 139.2
click at [184, 427] on div "We are looking for female support workers with a strong background in mental he…" at bounding box center [203, 426] width 203 height 233
copy div "We are looking for female support workers with a strong background in mental he…"
click at [589, 14] on span "Client Whyalla" at bounding box center [603, 17] width 45 height 11
click at [611, 38] on link "My Dashboard" at bounding box center [593, 38] width 77 height 18
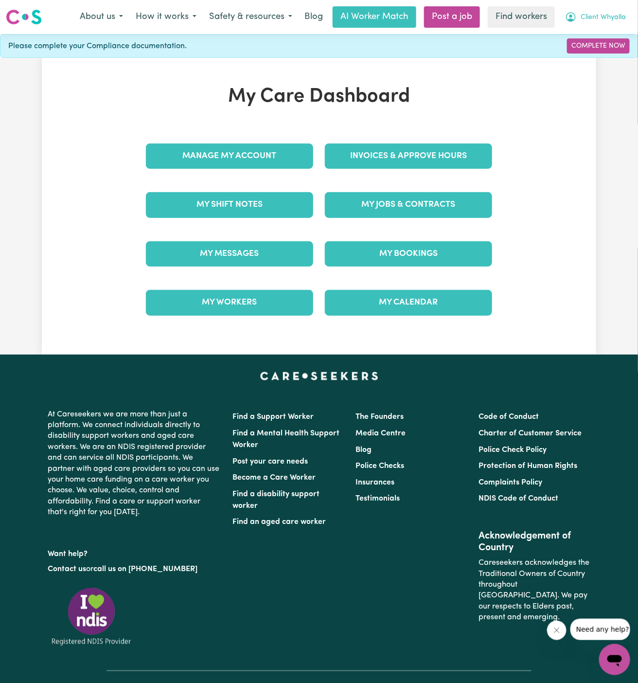
click at [609, 18] on span "Client Whyalla" at bounding box center [603, 17] width 45 height 11
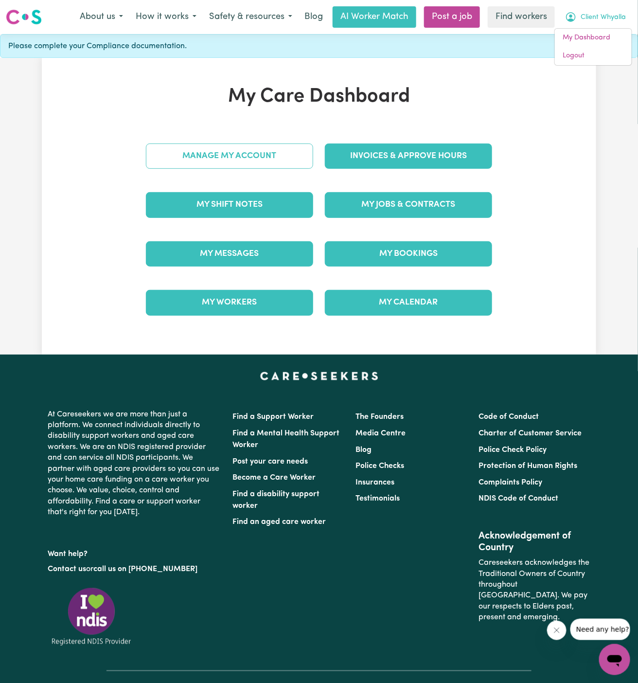
click at [301, 154] on link "Manage My Account" at bounding box center [229, 155] width 167 height 25
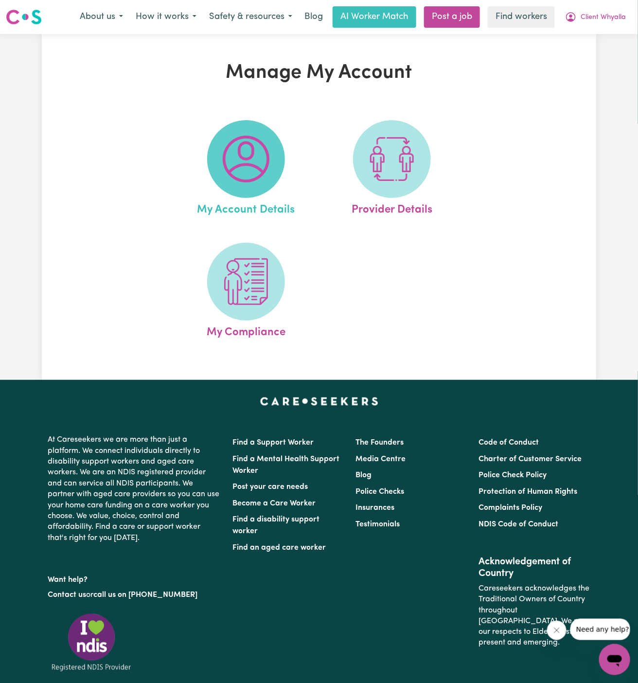
click at [264, 152] on img at bounding box center [246, 159] width 47 height 47
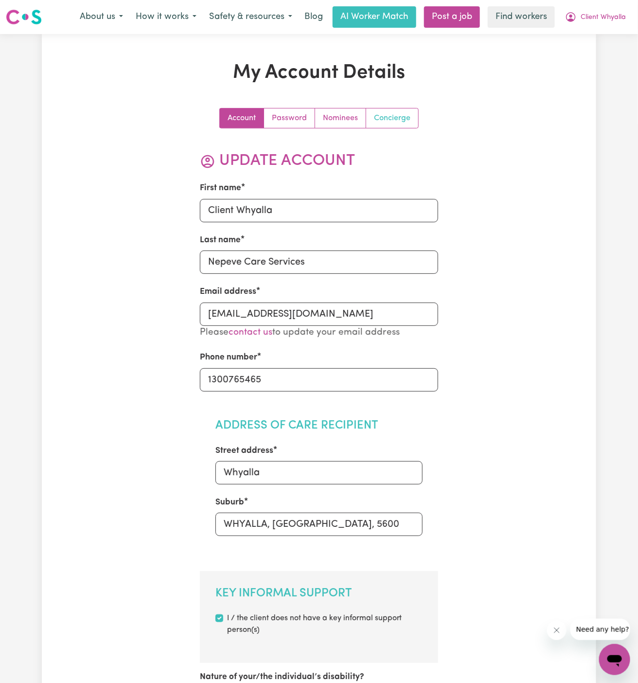
click at [391, 120] on link "Concierge" at bounding box center [392, 117] width 52 height 19
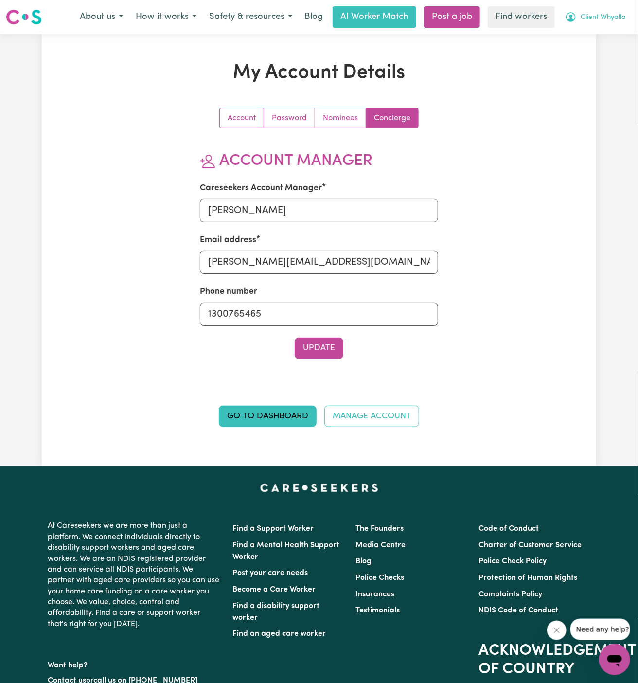
click at [594, 23] on button "Client Whyalla" at bounding box center [595, 17] width 73 height 20
click at [594, 51] on link "Logout" at bounding box center [593, 56] width 77 height 18
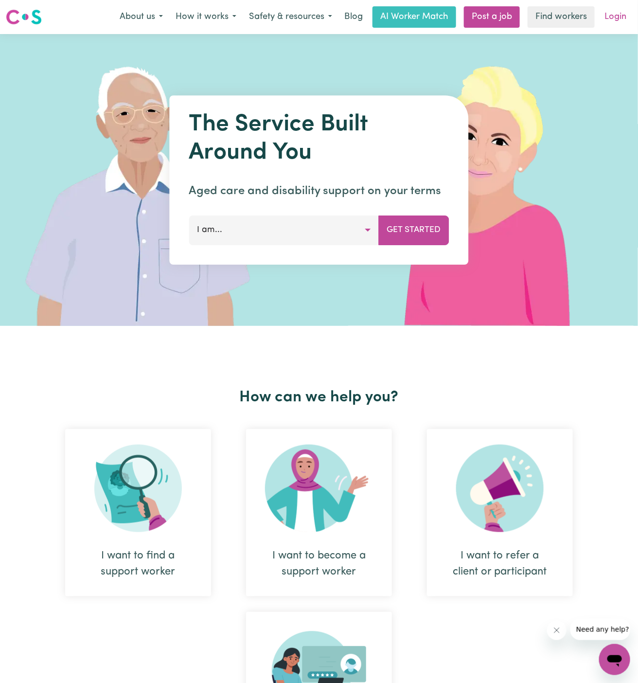
click at [610, 14] on link "Login" at bounding box center [615, 16] width 34 height 21
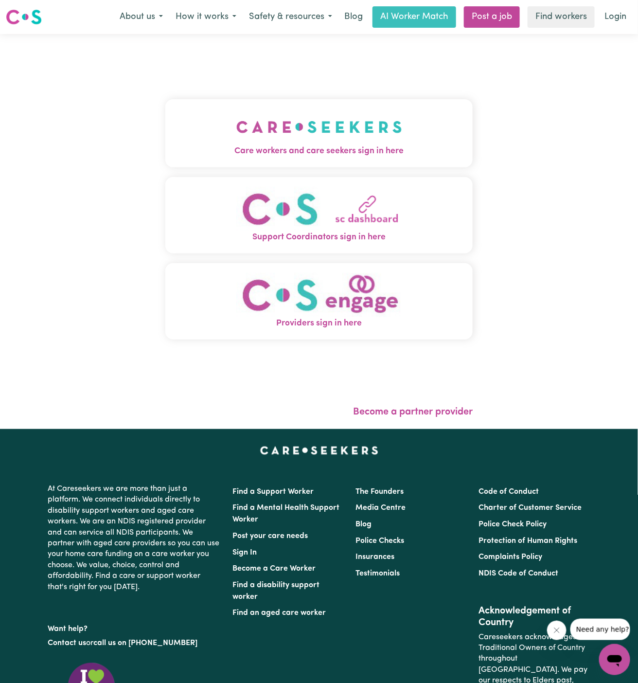
click at [253, 154] on span "Care workers and care seekers sign in here" at bounding box center [318, 151] width 307 height 13
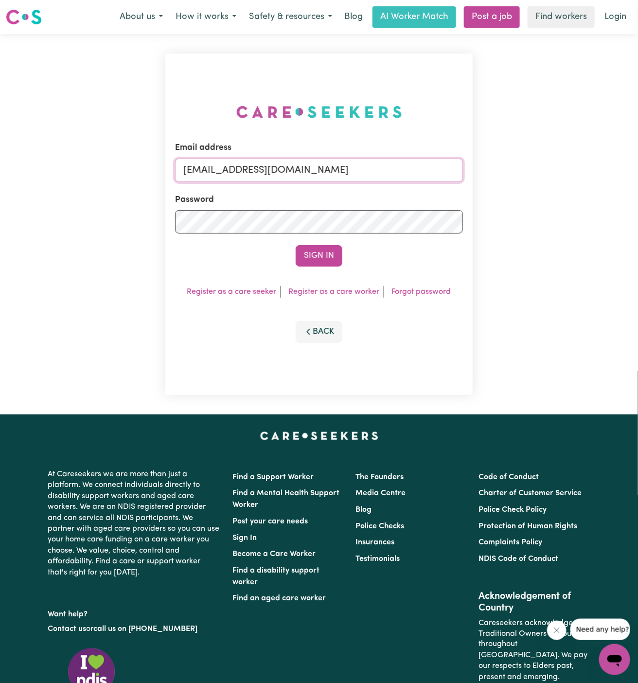
drag, startPoint x: 234, startPoint y: 172, endPoint x: 731, endPoint y: 152, distance: 497.8
click at [637, 152] on html "Menu About us How it works Safety & resources Blog AI Worker Match Post a job F…" at bounding box center [319, 416] width 638 height 832
drag, startPoint x: 422, startPoint y: 170, endPoint x: 234, endPoint y: 170, distance: 188.2
click at [234, 170] on input "superuser~GrahamWhiteKNC@careseekers.com.au" at bounding box center [319, 169] width 288 height 23
paste input "JamesBickertonV"
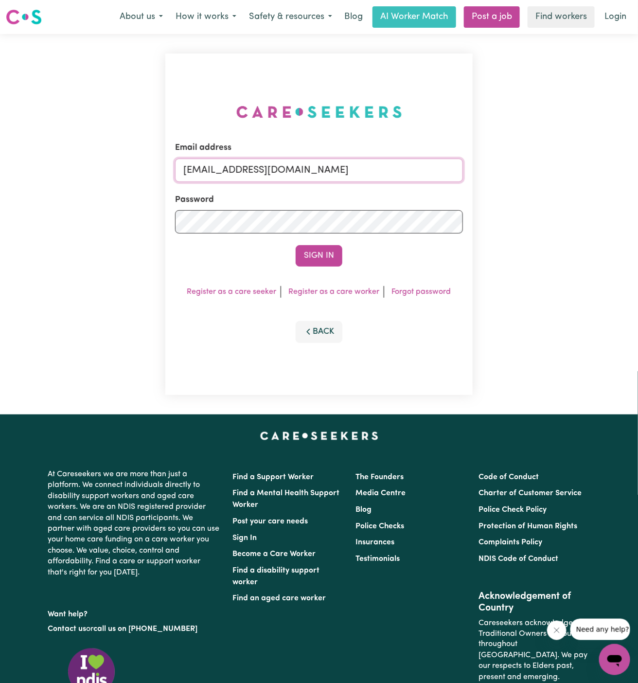
type input "superuser~JamesBickertonVC@careseekers.com.au"
click at [296, 245] on button "Sign In" at bounding box center [319, 255] width 47 height 21
